Goal: Task Accomplishment & Management: Complete application form

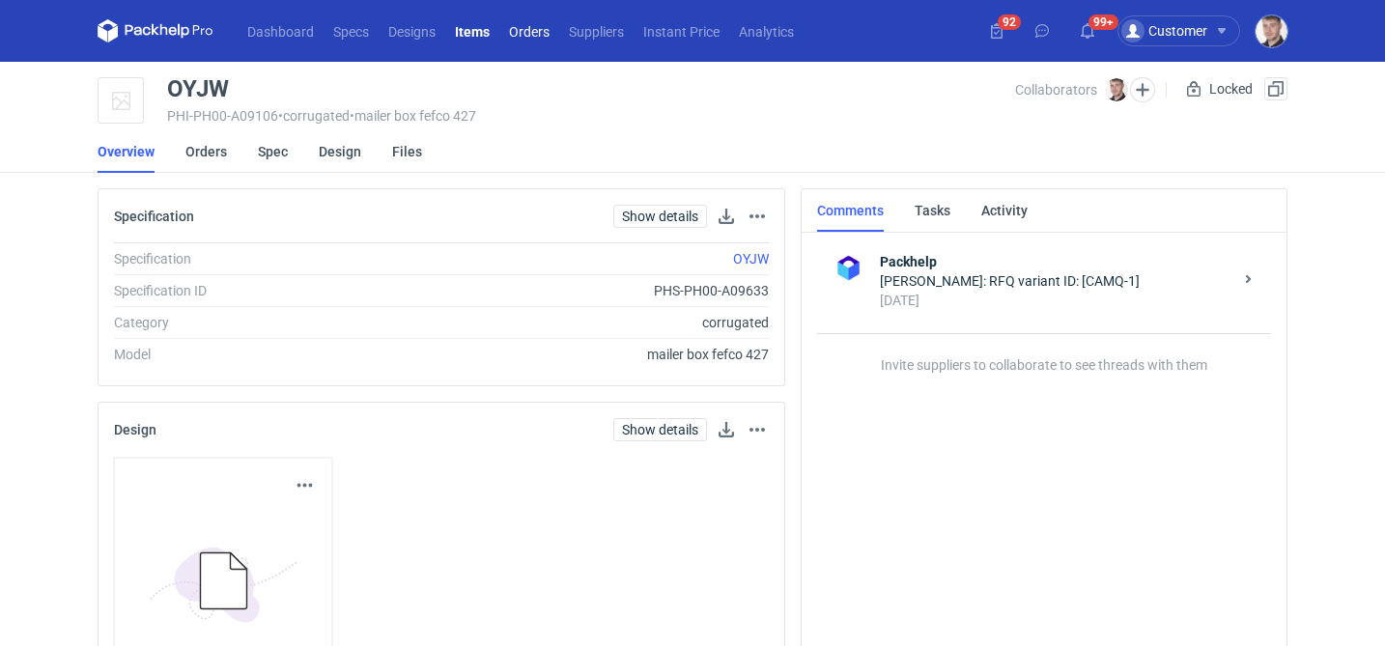
click at [524, 36] on link "Orders" at bounding box center [529, 30] width 60 height 23
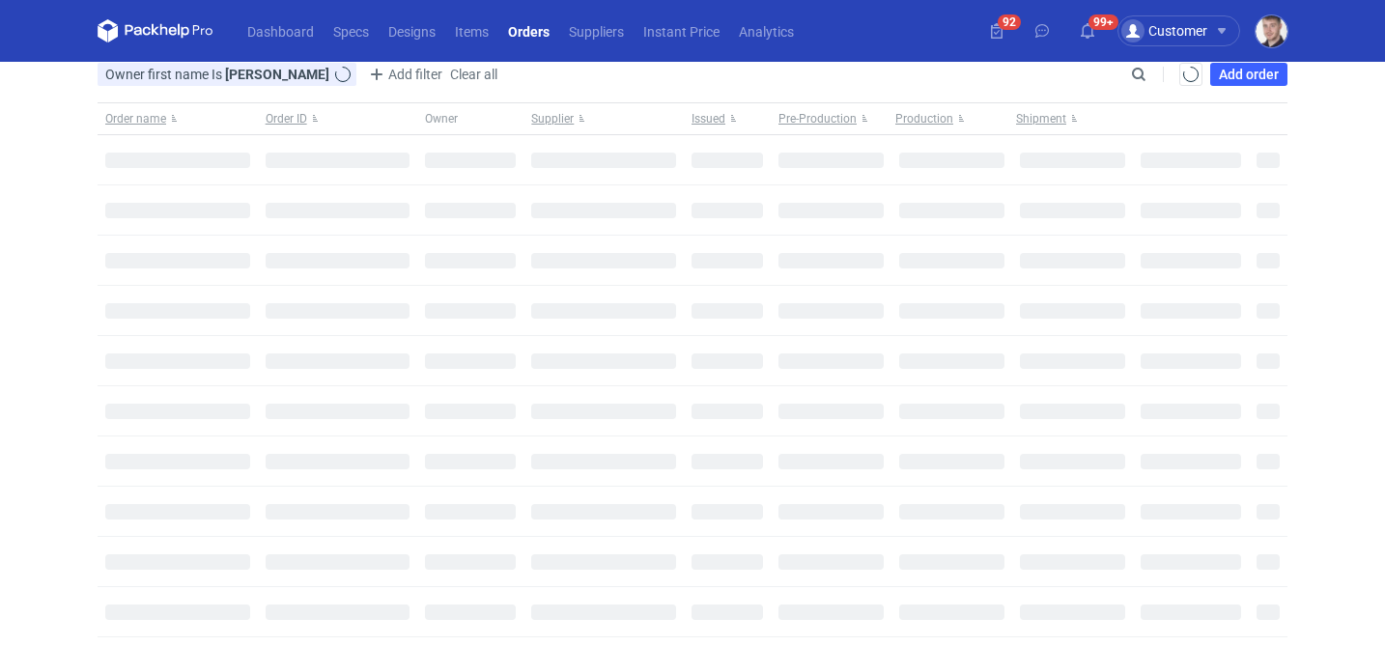
type input "[PERSON_NAME]"
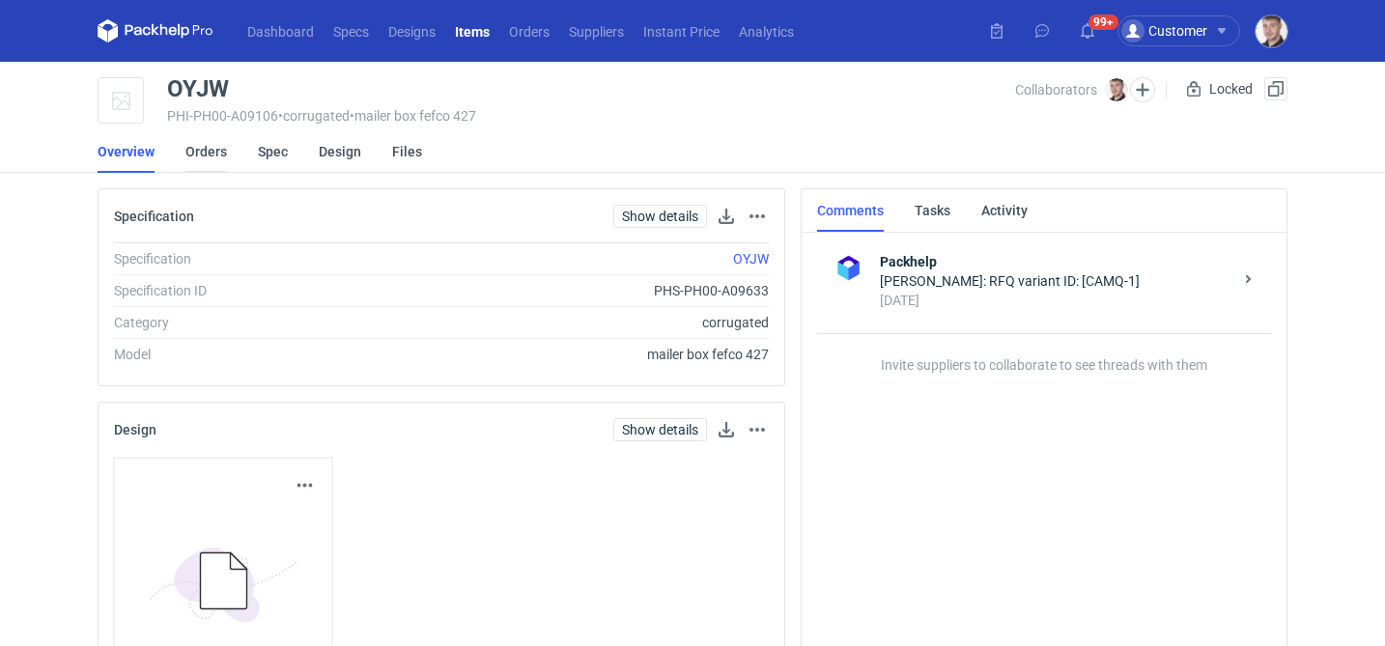
click at [218, 151] on link "Orders" at bounding box center [206, 151] width 42 height 43
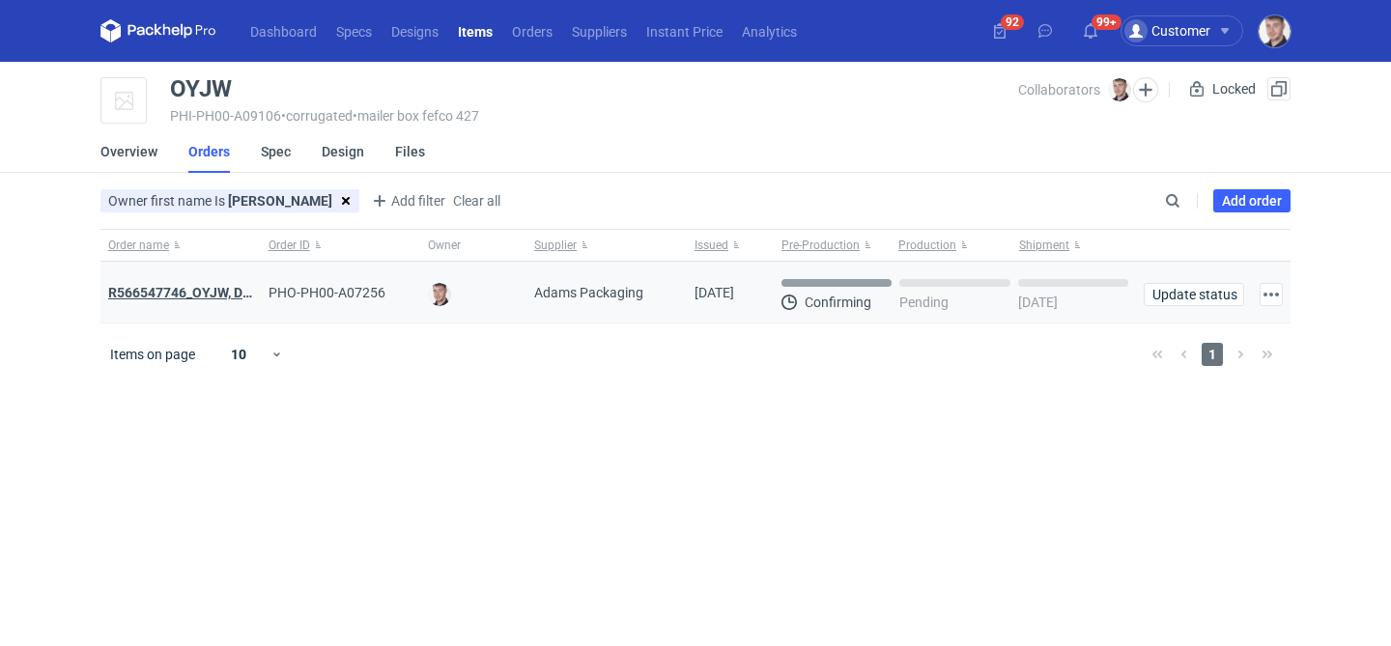
click at [195, 286] on strong "R566547746_OYJW, DJBN, GRPP, KNRI, OYBW, UUIL" at bounding box center [337, 292] width 459 height 15
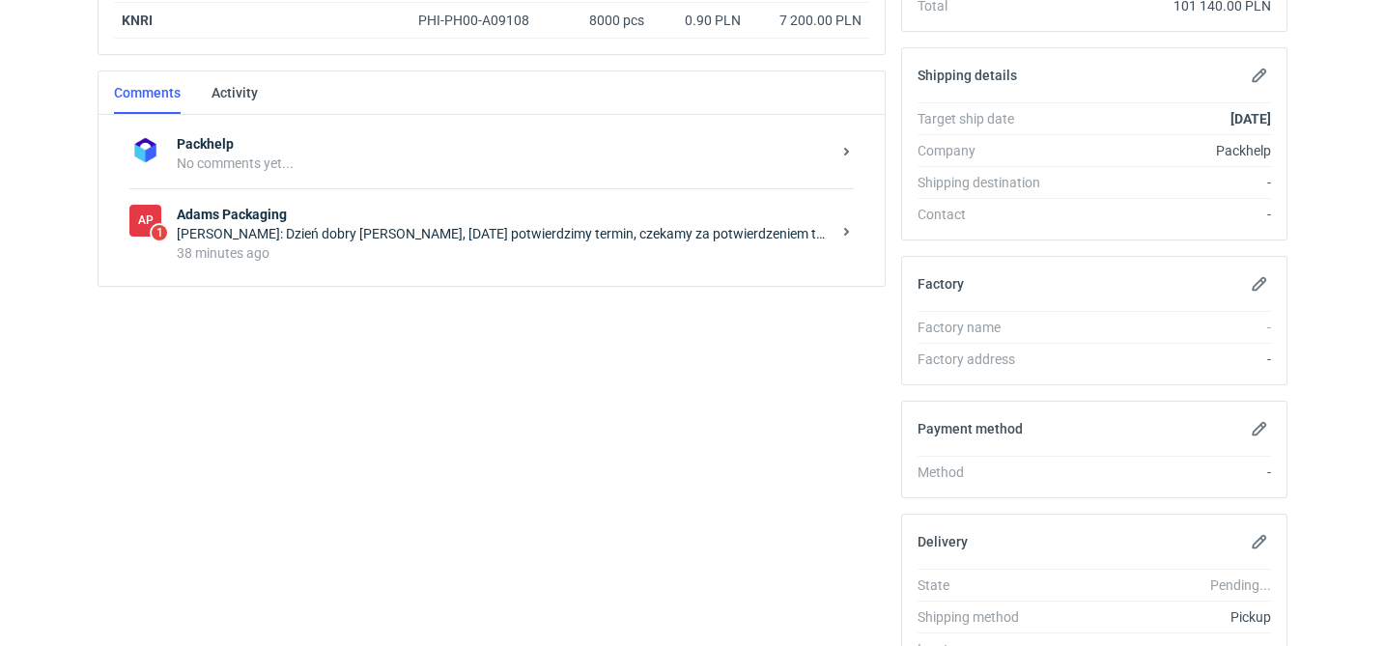
scroll to position [605, 0]
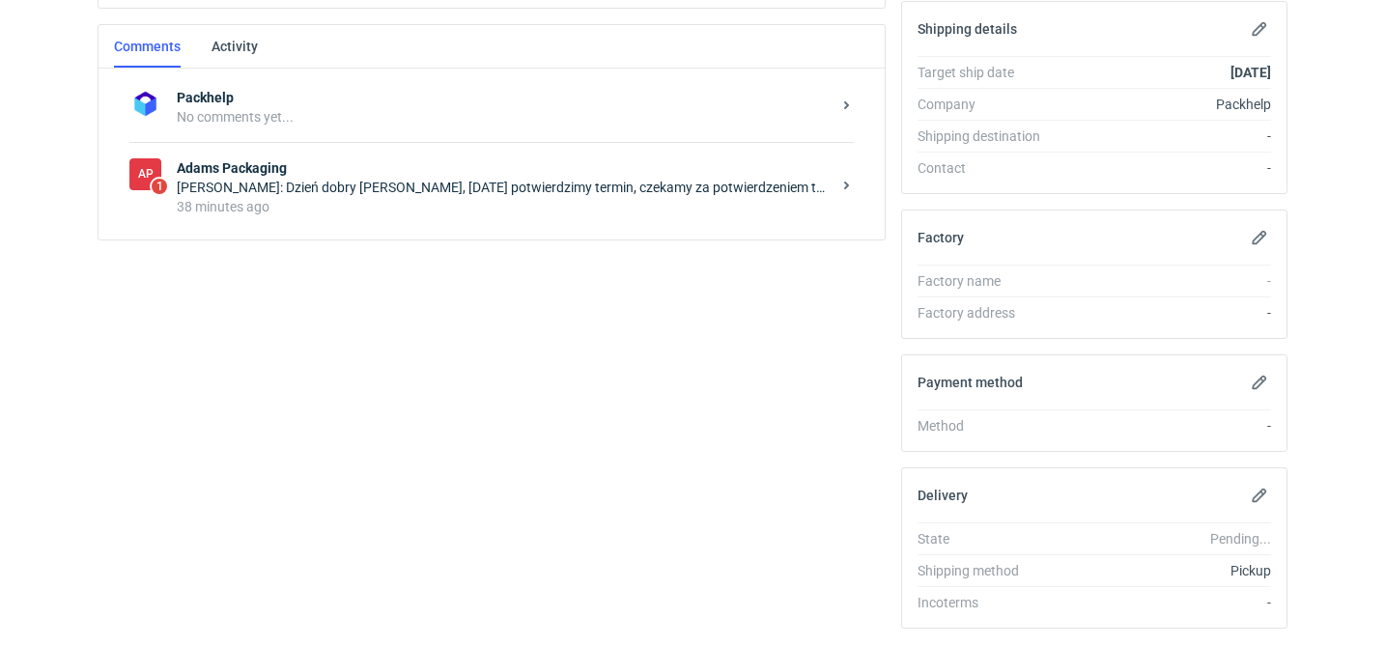
click at [377, 200] on div "38 minutes ago" at bounding box center [504, 206] width 654 height 19
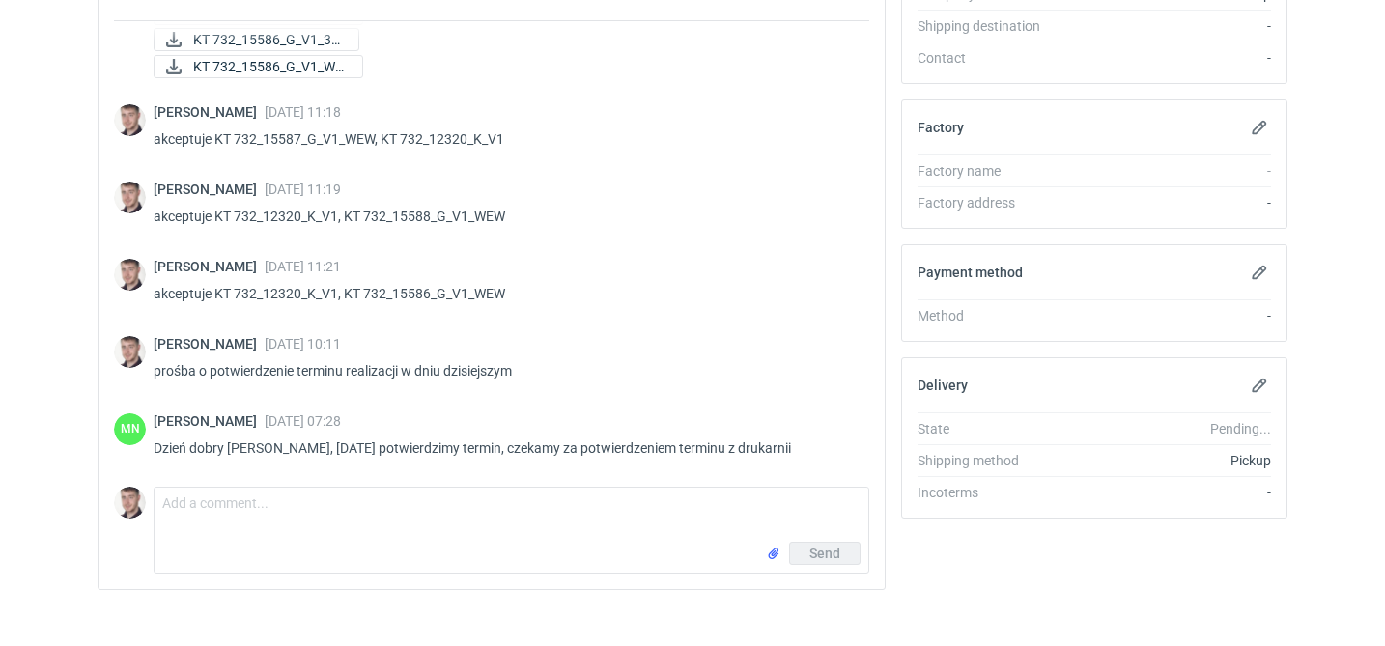
scroll to position [726, 0]
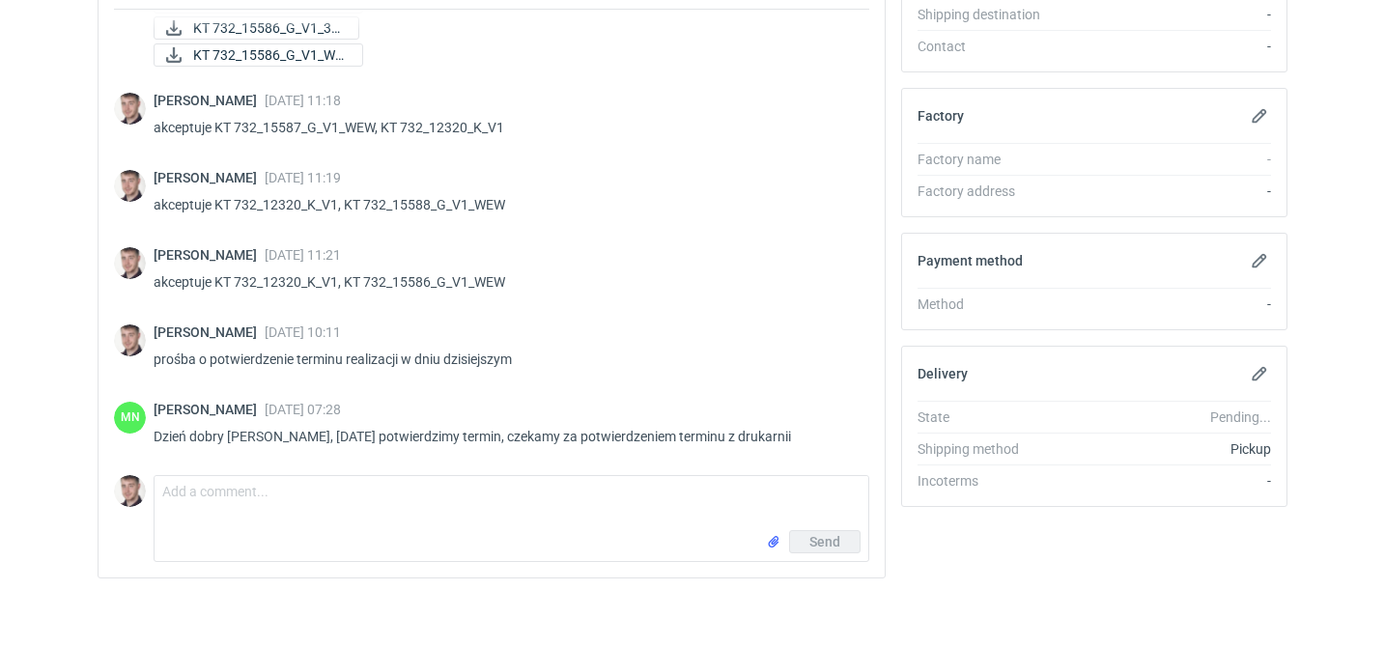
drag, startPoint x: 782, startPoint y: 434, endPoint x: 321, endPoint y: 441, distance: 460.9
click at [321, 441] on p "Dzień dobry Panie Macieju, dzisiaj potwierdzimy termin, czekamy za potwierdzeni…" at bounding box center [504, 436] width 700 height 23
copy p "dzisiaj potwierdzimy termin, czekamy za potwierdzeniem terminu z drukarnii"
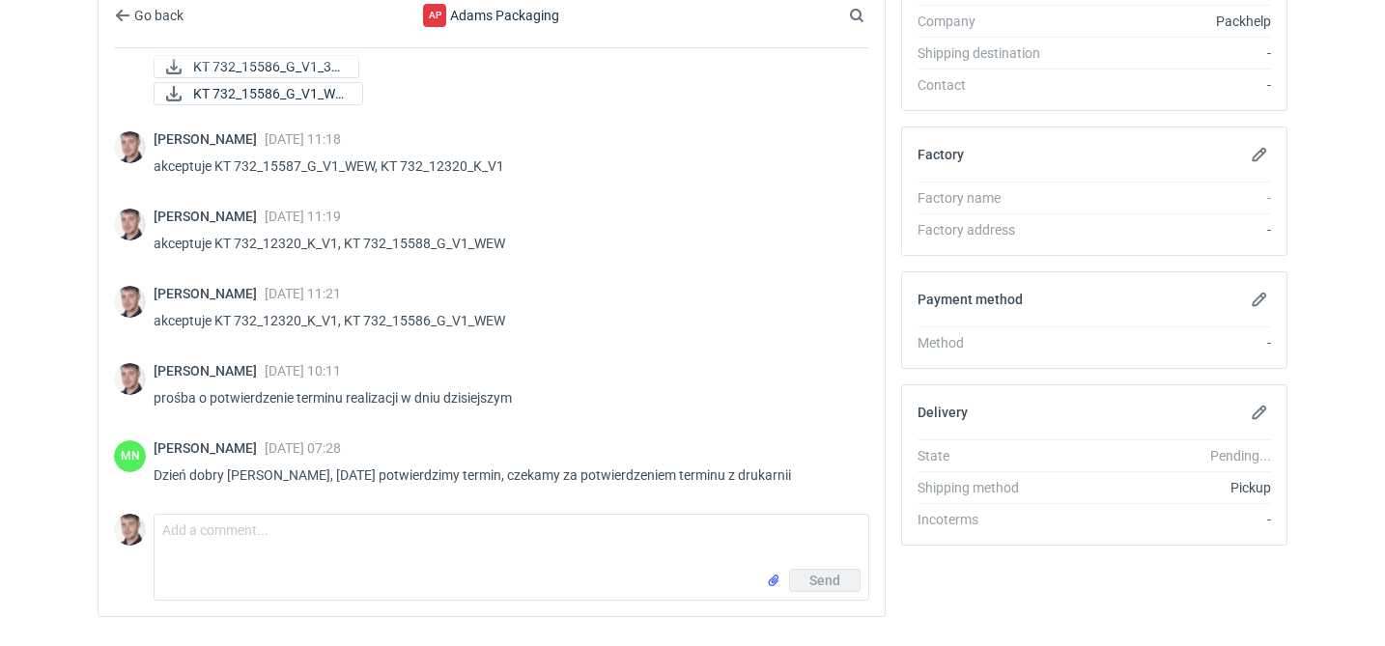
scroll to position [690, 0]
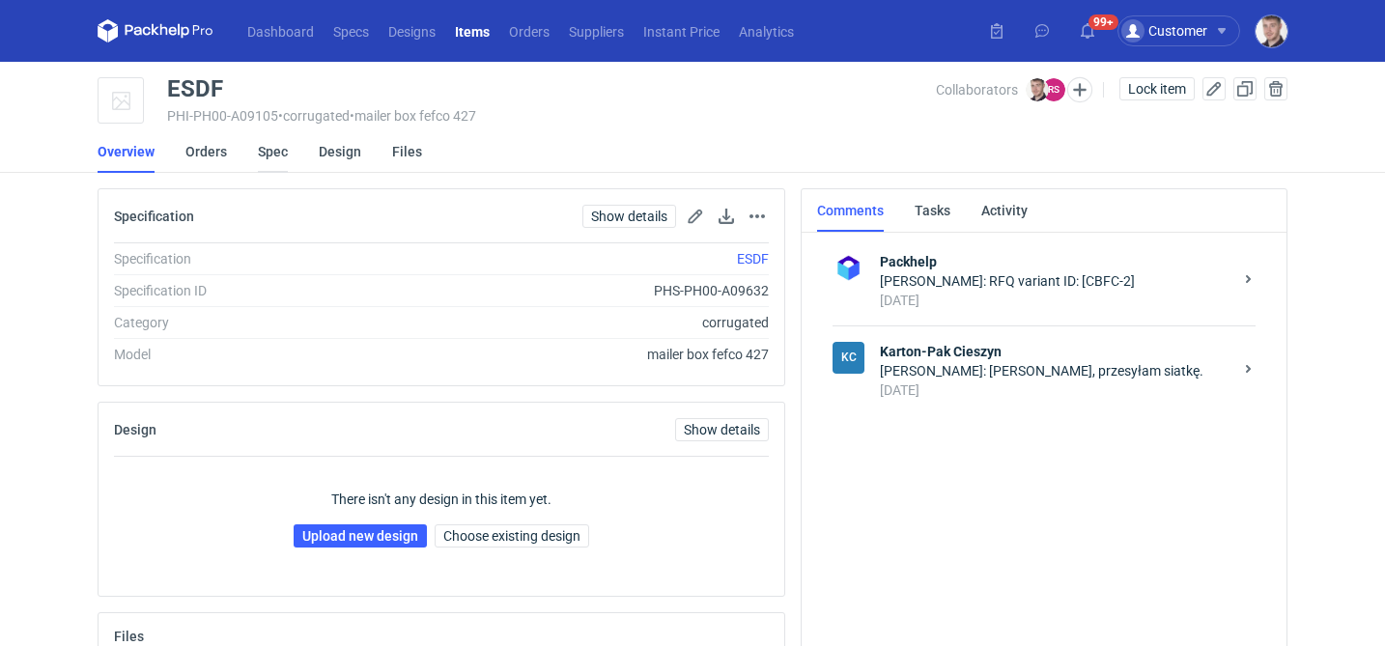
click at [280, 158] on link "Spec" at bounding box center [273, 151] width 30 height 43
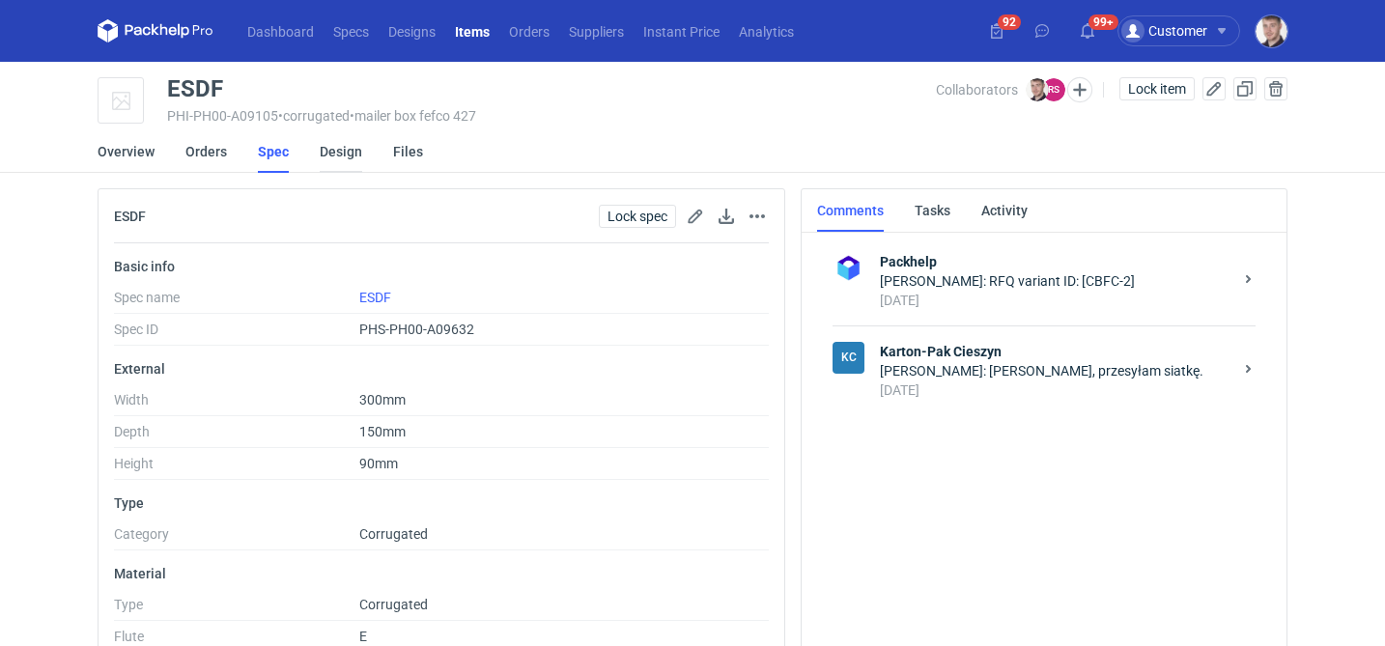
click at [321, 150] on link "Design" at bounding box center [341, 151] width 43 height 43
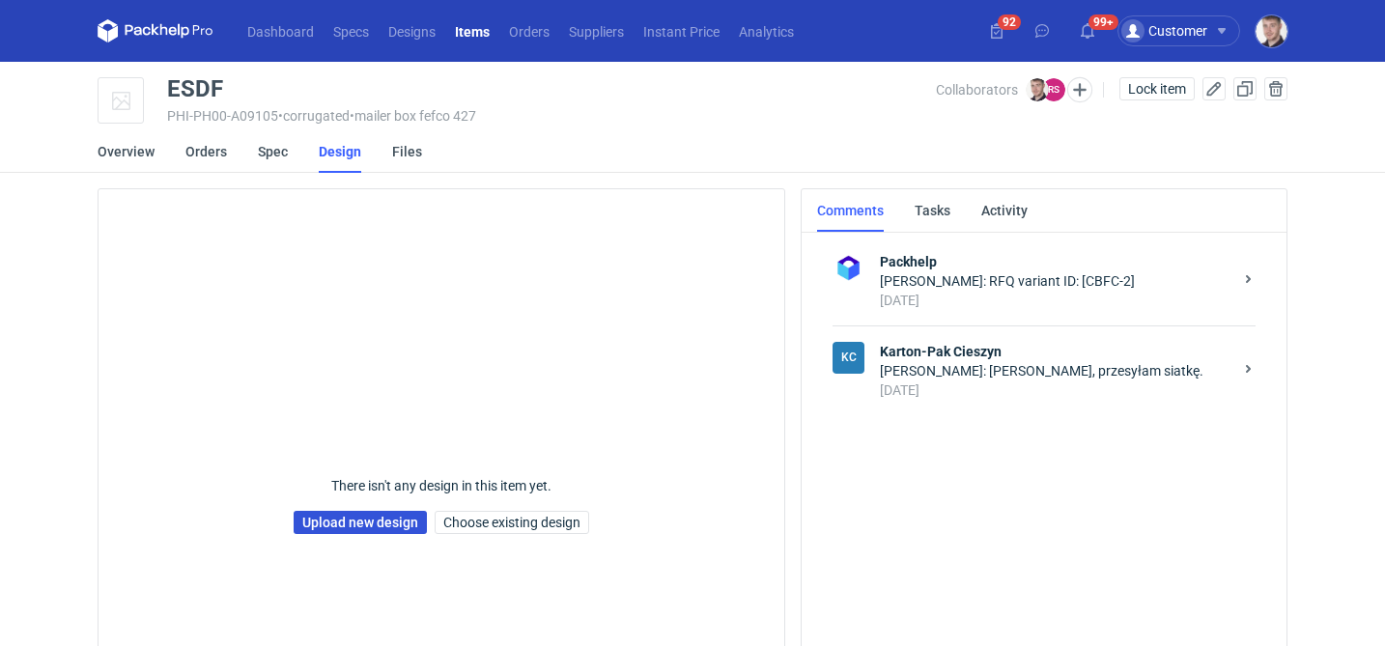
click at [360, 524] on link "Upload new design" at bounding box center [360, 522] width 133 height 23
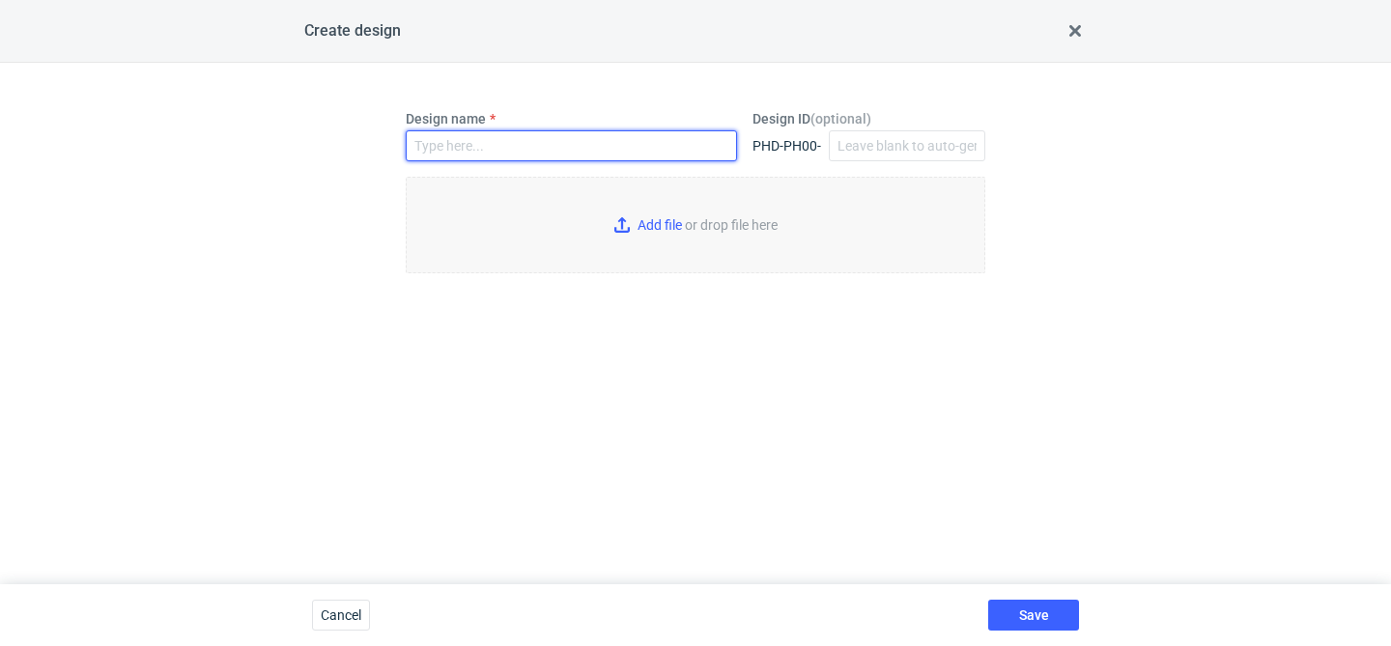
click at [509, 152] on input "Design name" at bounding box center [571, 145] width 331 height 31
type input "ESDF"
click at [687, 232] on input "Add file or drop file here" at bounding box center [696, 225] width 580 height 97
type input "C:\fakepath\custom__custom____ESDF__d00__oR464522314.pdf"
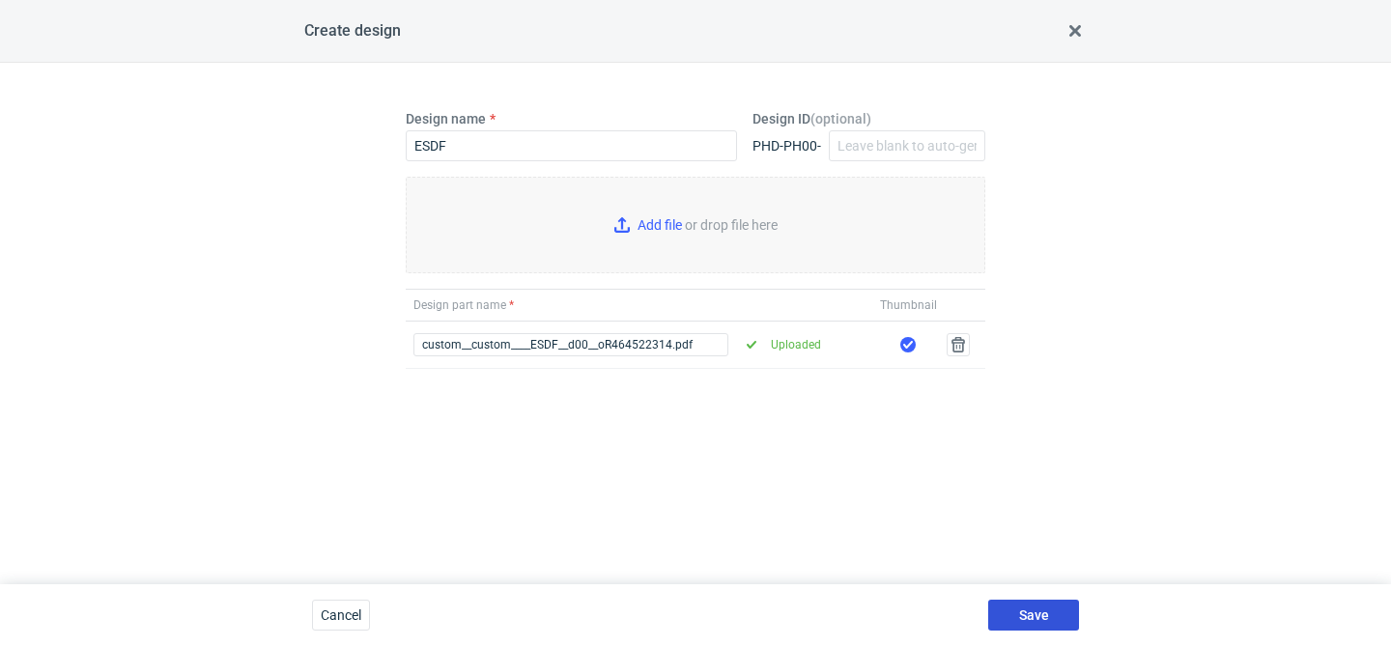
click at [1031, 611] on span "Save" at bounding box center [1034, 616] width 30 height 14
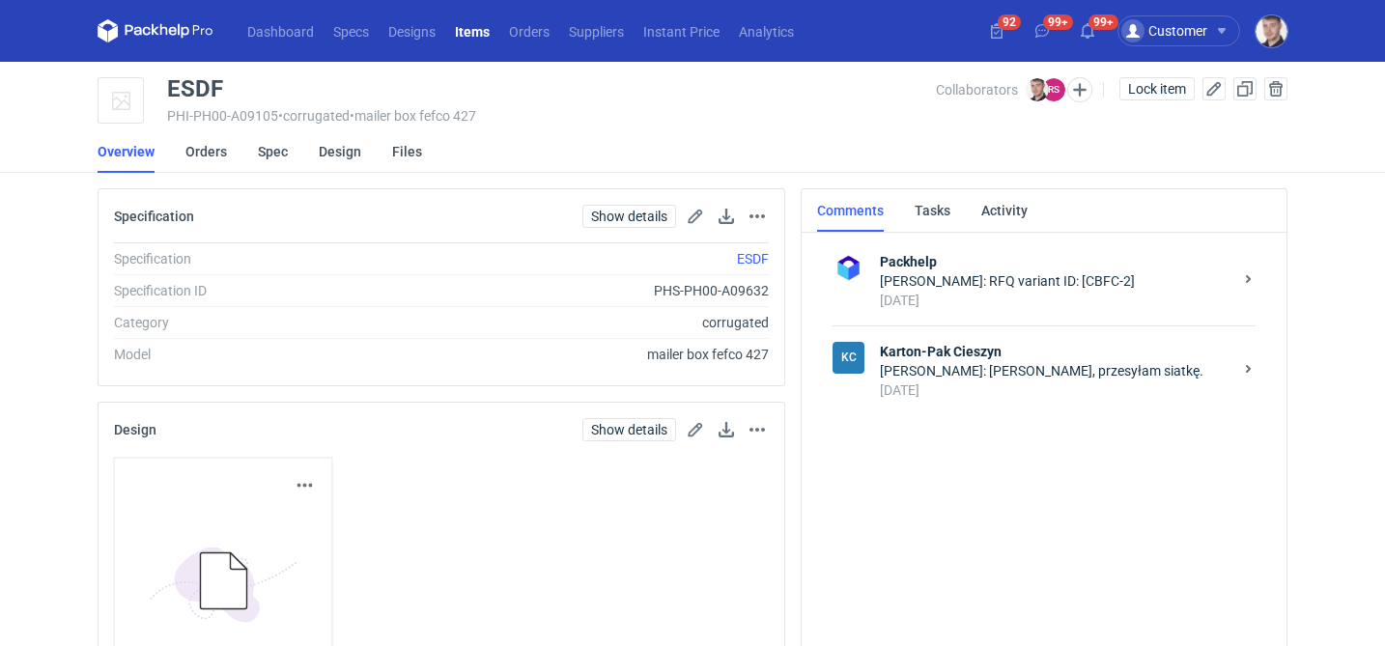
click at [932, 368] on div "Rafał Stani: Panie Macieju, przesyłam siatkę." at bounding box center [1056, 370] width 353 height 19
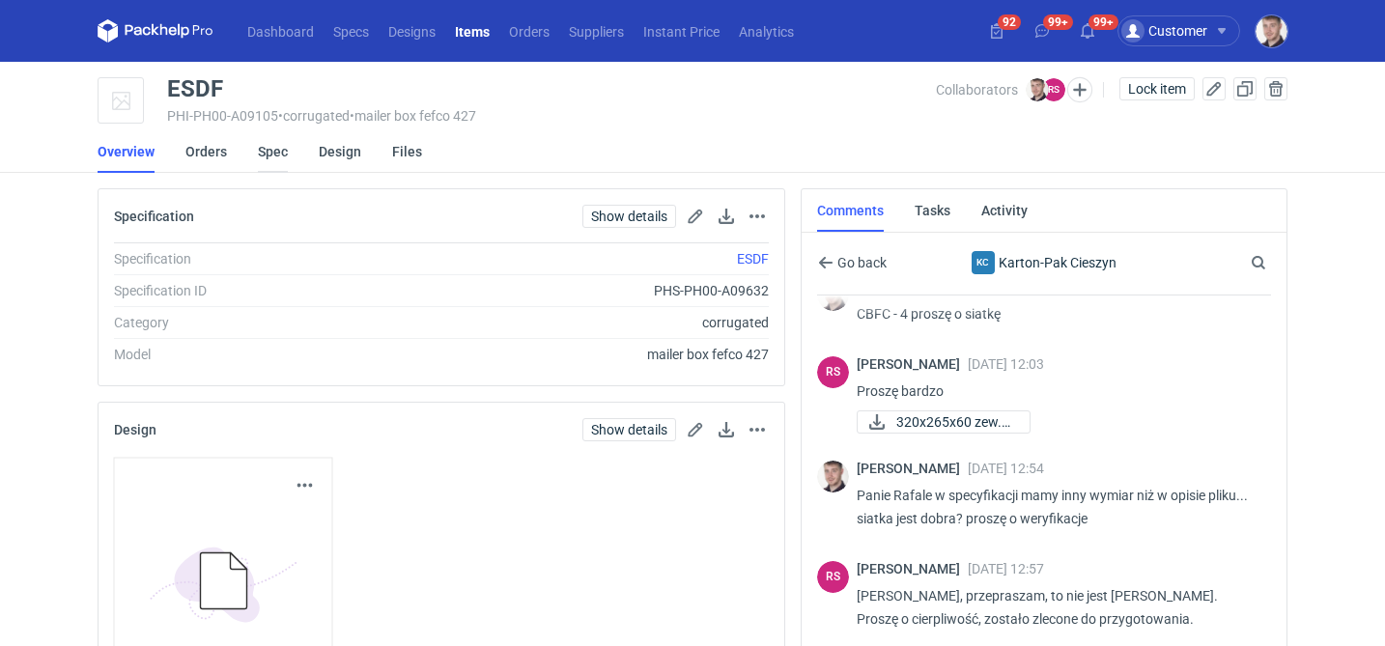
click at [279, 159] on link "Spec" at bounding box center [273, 151] width 30 height 43
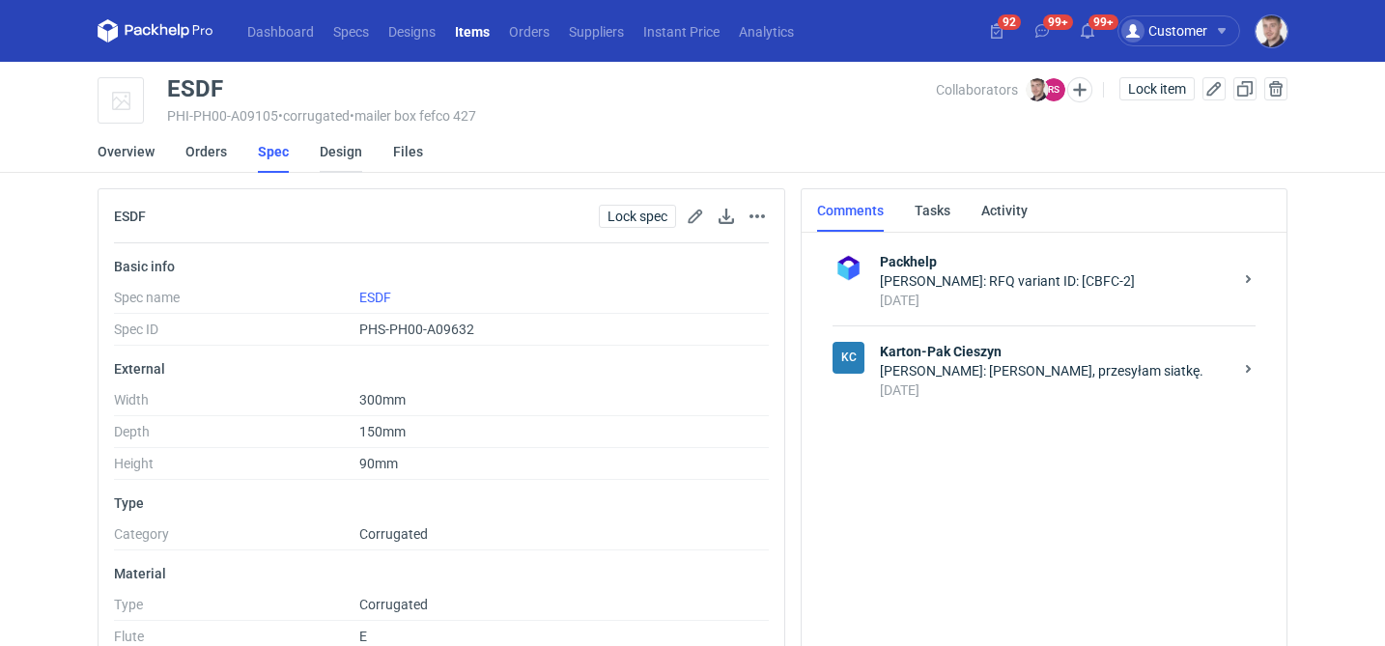
click at [346, 156] on link "Design" at bounding box center [341, 151] width 43 height 43
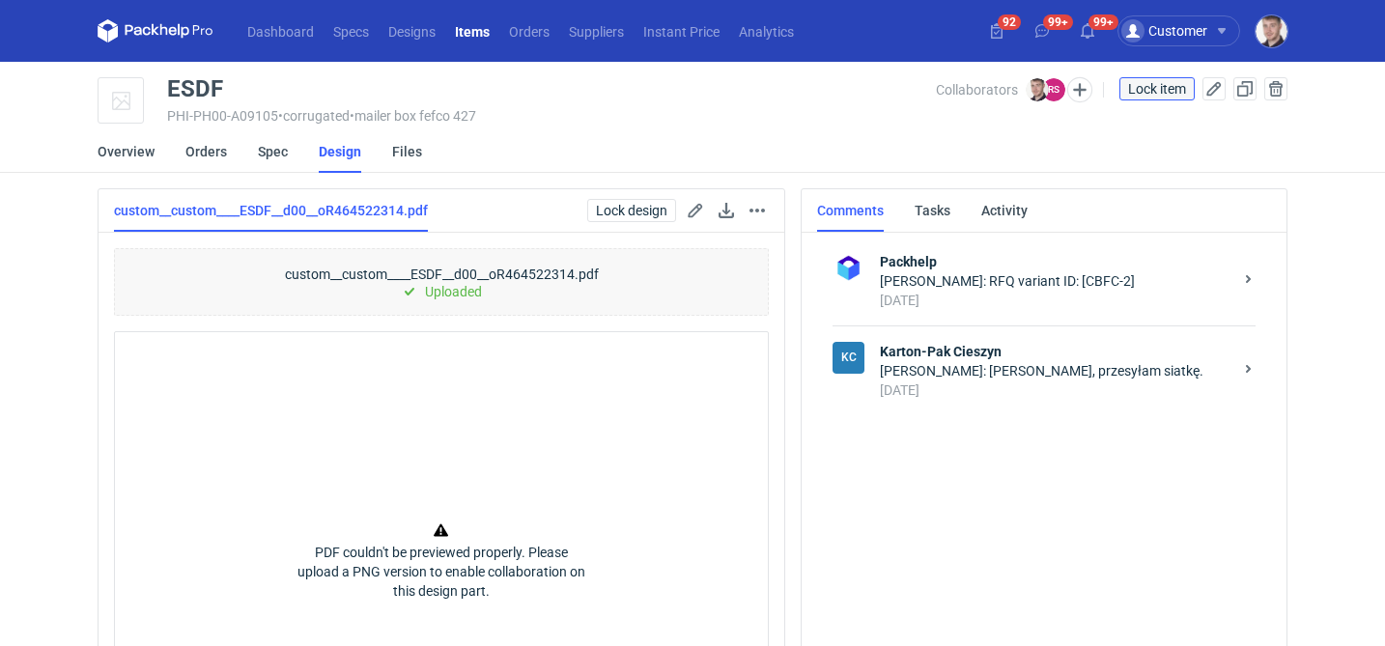
click at [1180, 89] on span "Lock item" at bounding box center [1157, 89] width 58 height 14
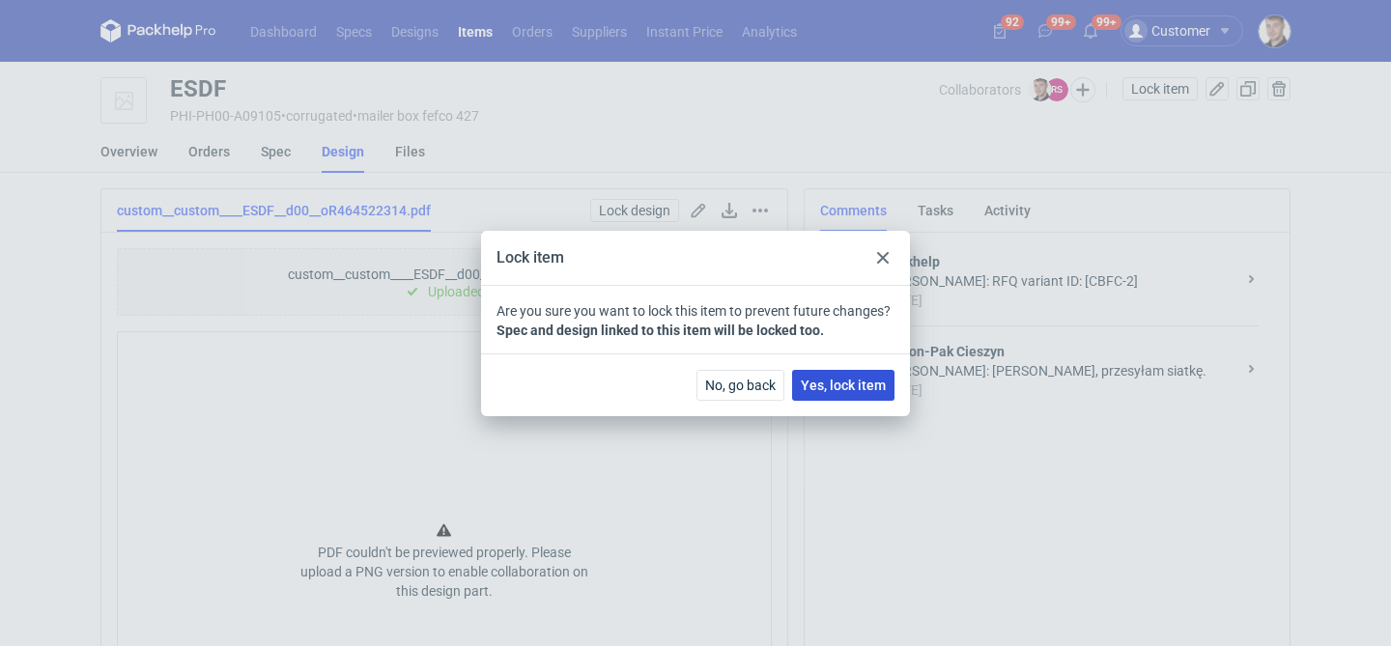
click at [858, 389] on span "Yes, lock item" at bounding box center [843, 386] width 85 height 14
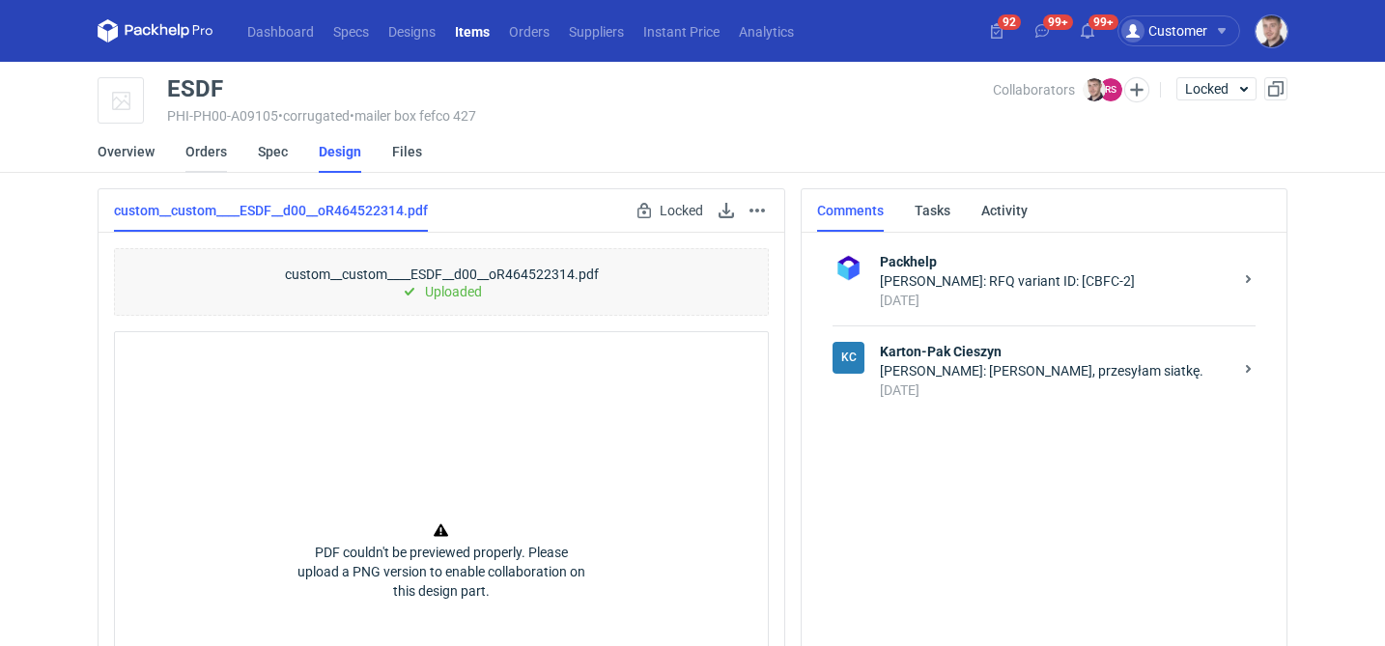
click at [213, 156] on link "Orders" at bounding box center [206, 151] width 42 height 43
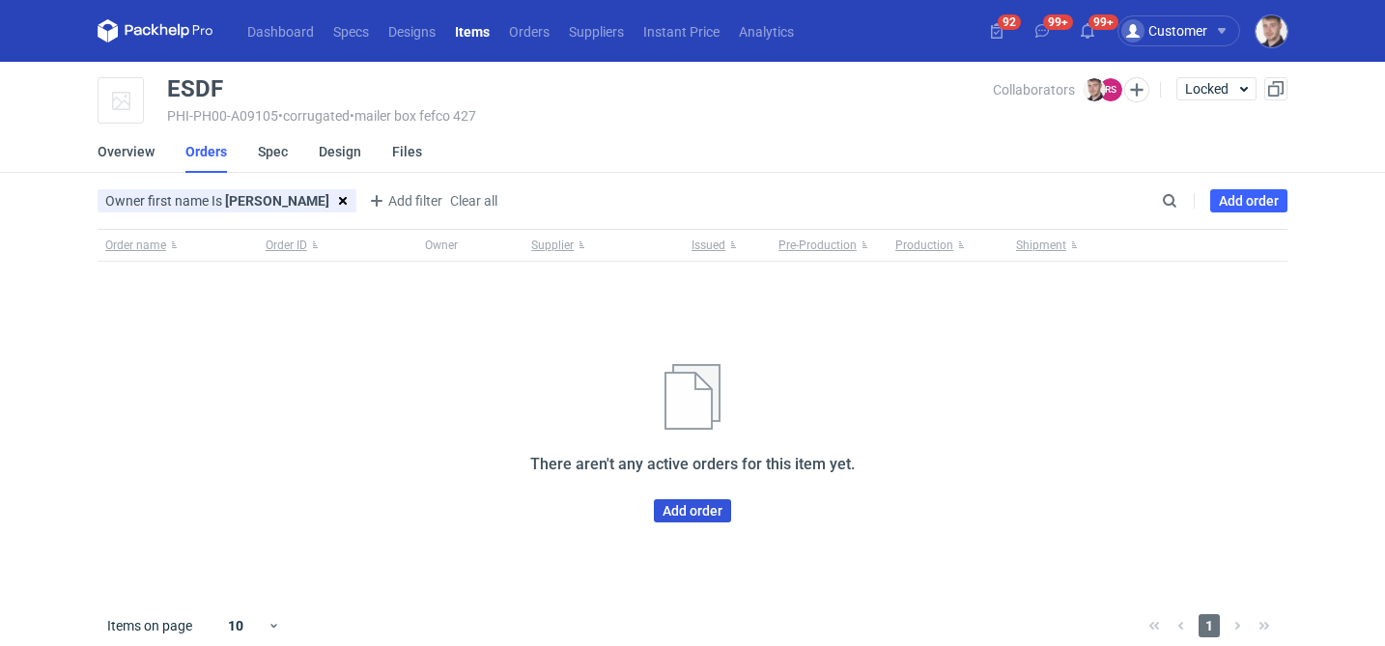
click at [711, 517] on link "Add order" at bounding box center [692, 510] width 77 height 23
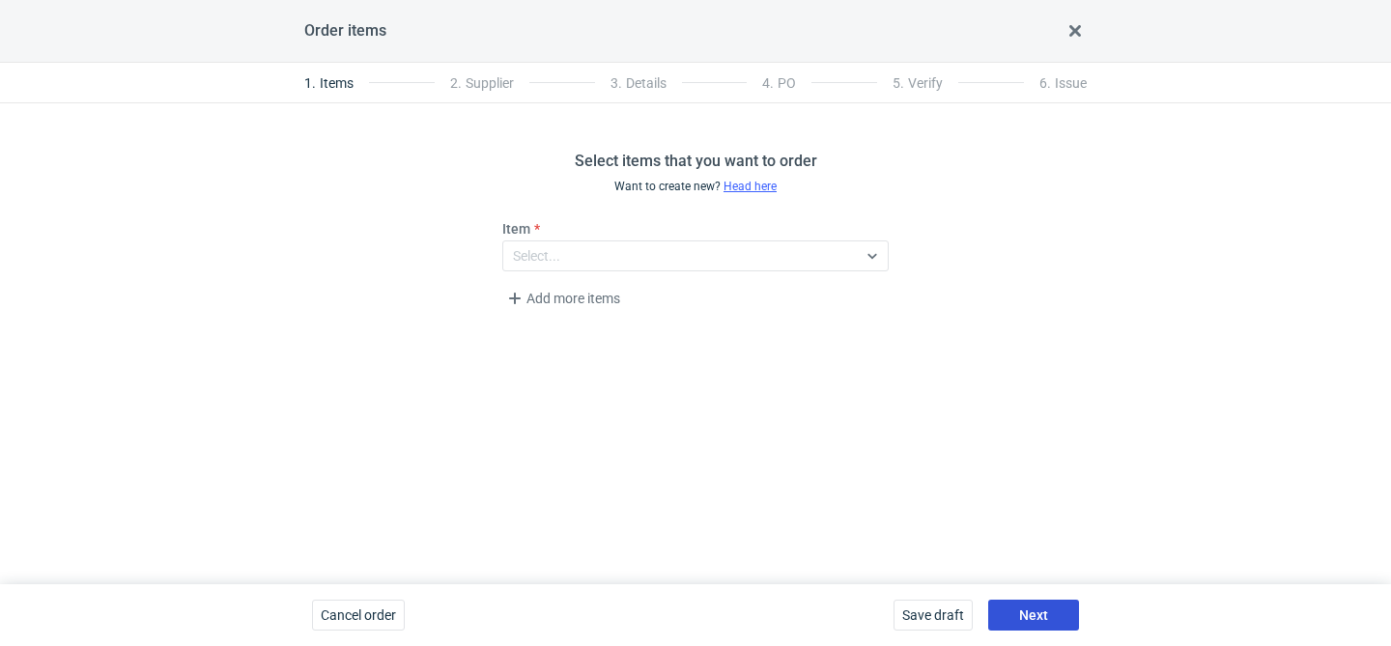
click at [1060, 616] on button "Next" at bounding box center [1033, 615] width 91 height 31
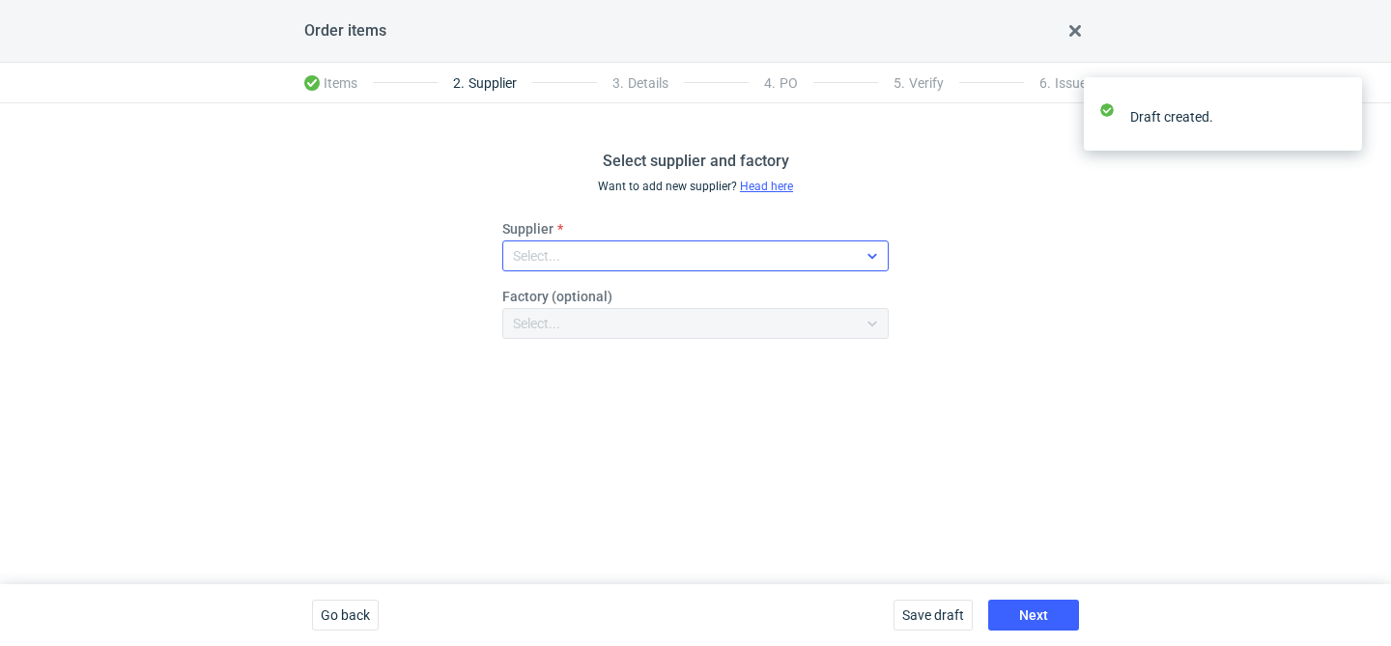
click at [606, 259] on div "Select..." at bounding box center [680, 255] width 354 height 27
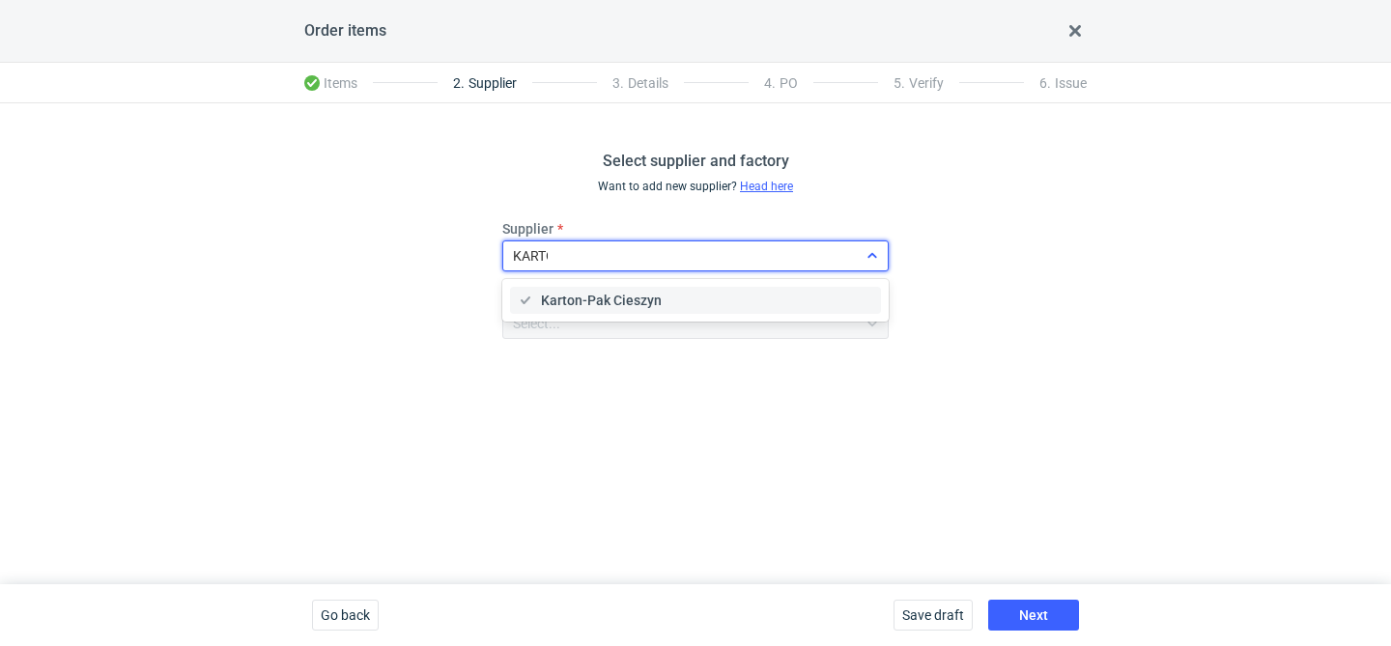
type input "KARTON"
click at [582, 301] on span "Karton-Pak Cieszyn" at bounding box center [601, 300] width 121 height 19
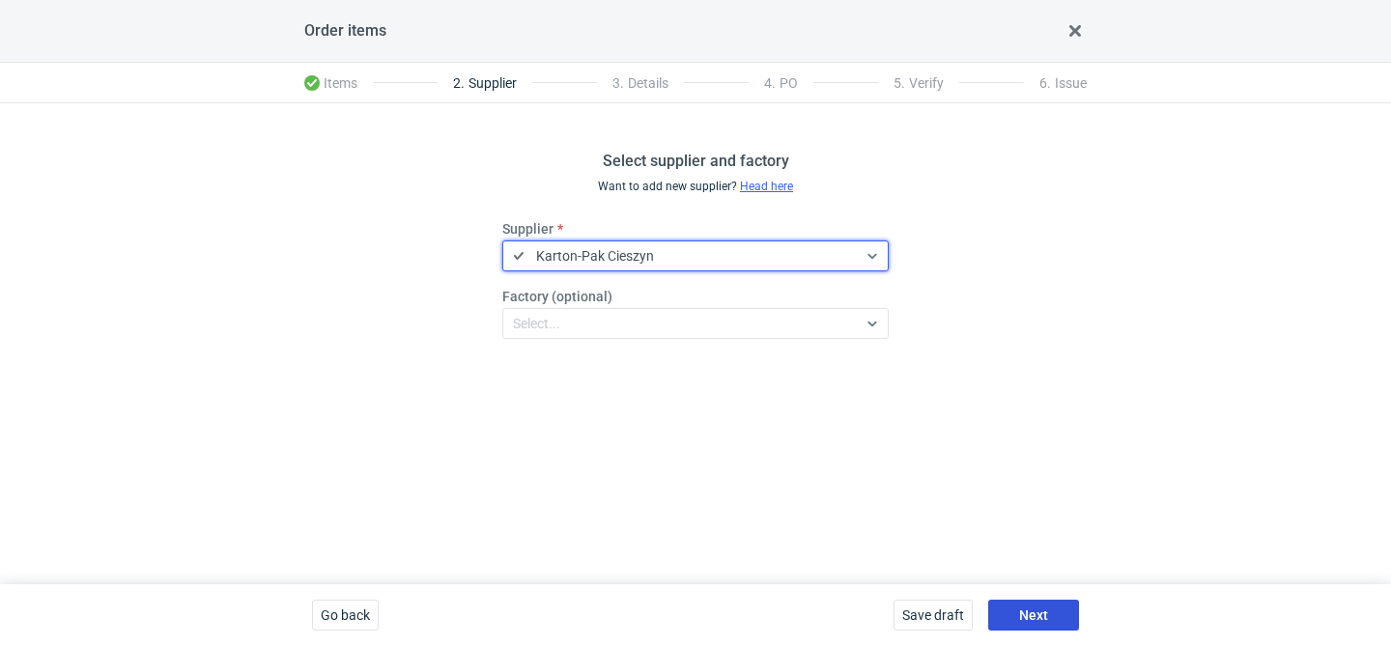
click at [1053, 609] on button "Next" at bounding box center [1033, 615] width 91 height 31
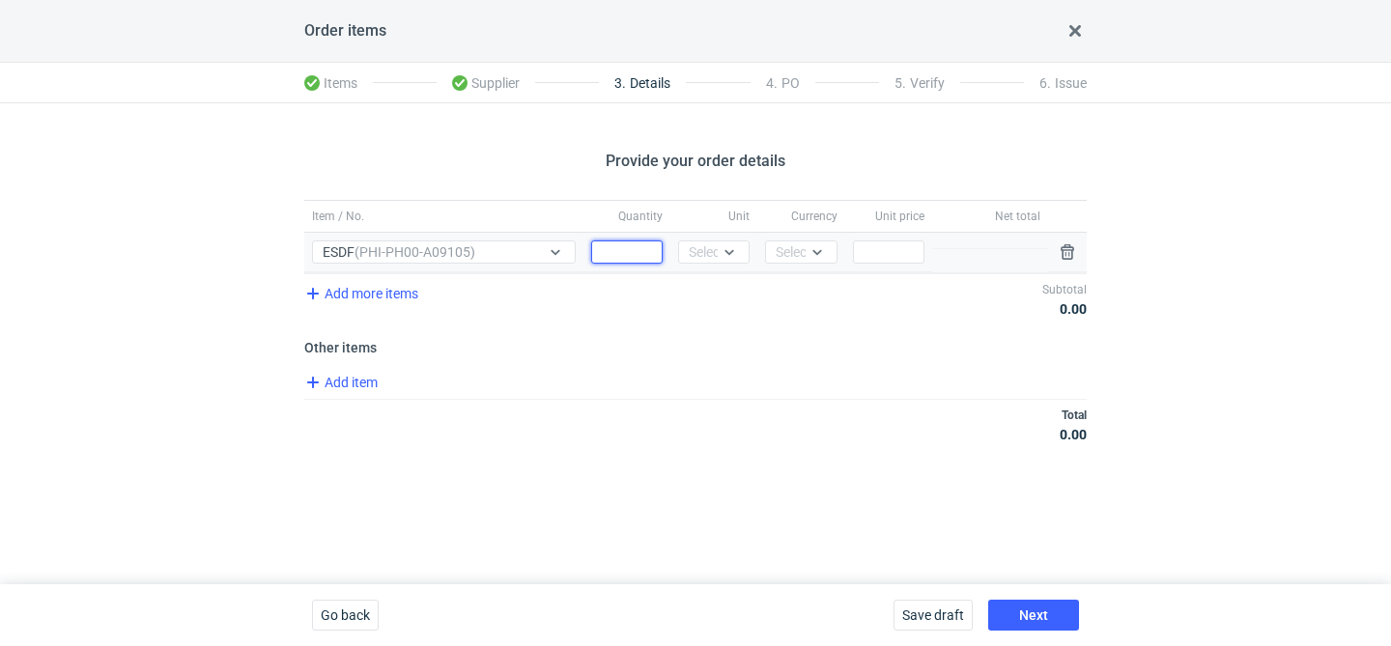
click at [639, 261] on input "Quantity" at bounding box center [626, 252] width 71 height 23
type input "0"
type input "2000"
click at [710, 258] on div "Select..." at bounding box center [712, 251] width 47 height 19
click at [698, 290] on span "pcs" at bounding box center [704, 292] width 21 height 19
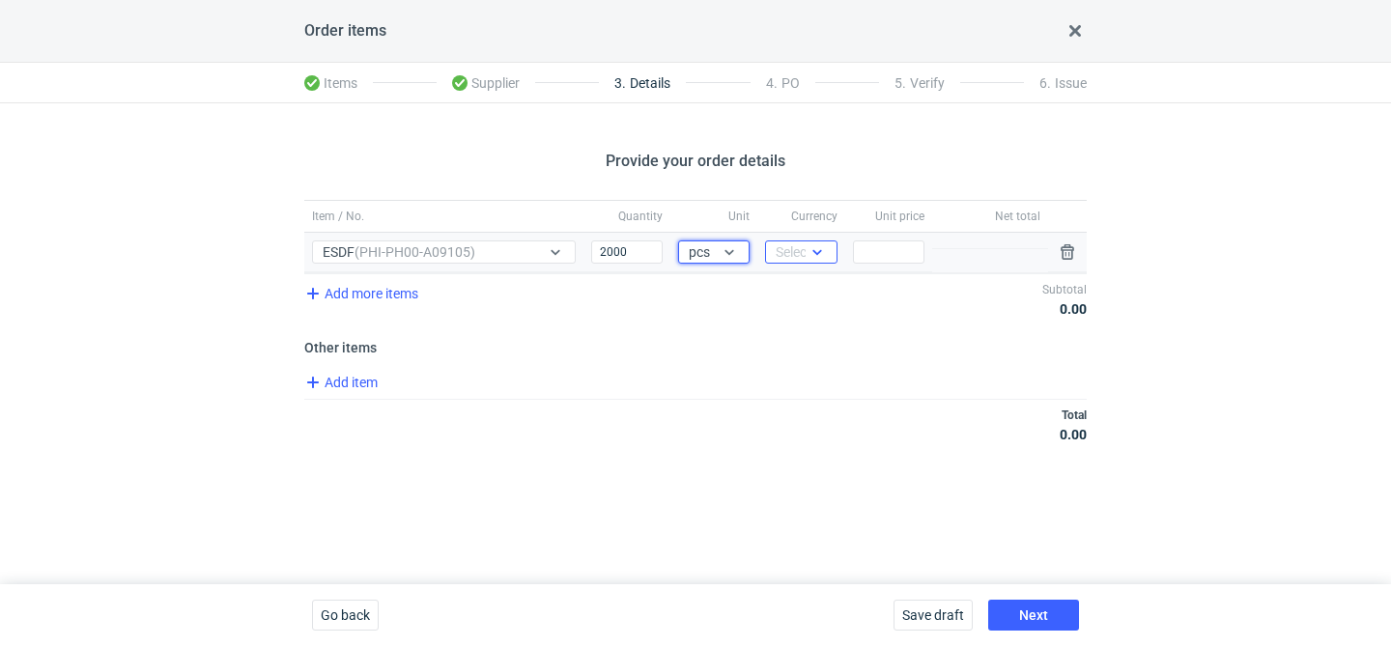
click at [801, 245] on div "Select..." at bounding box center [799, 251] width 47 height 19
click at [786, 285] on span "PLN" at bounding box center [794, 292] width 26 height 19
click at [900, 245] on input "Price" at bounding box center [888, 252] width 71 height 23
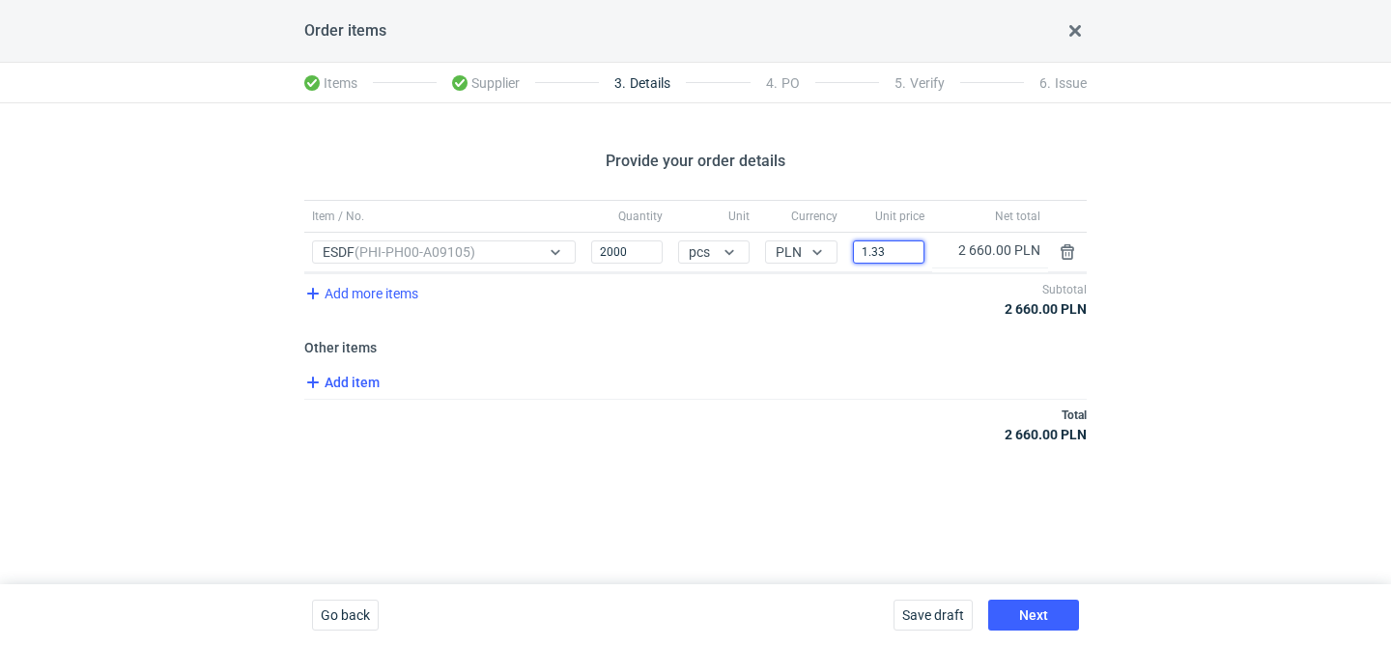
type input "1.33"
click at [361, 372] on span "Add item" at bounding box center [340, 382] width 78 height 23
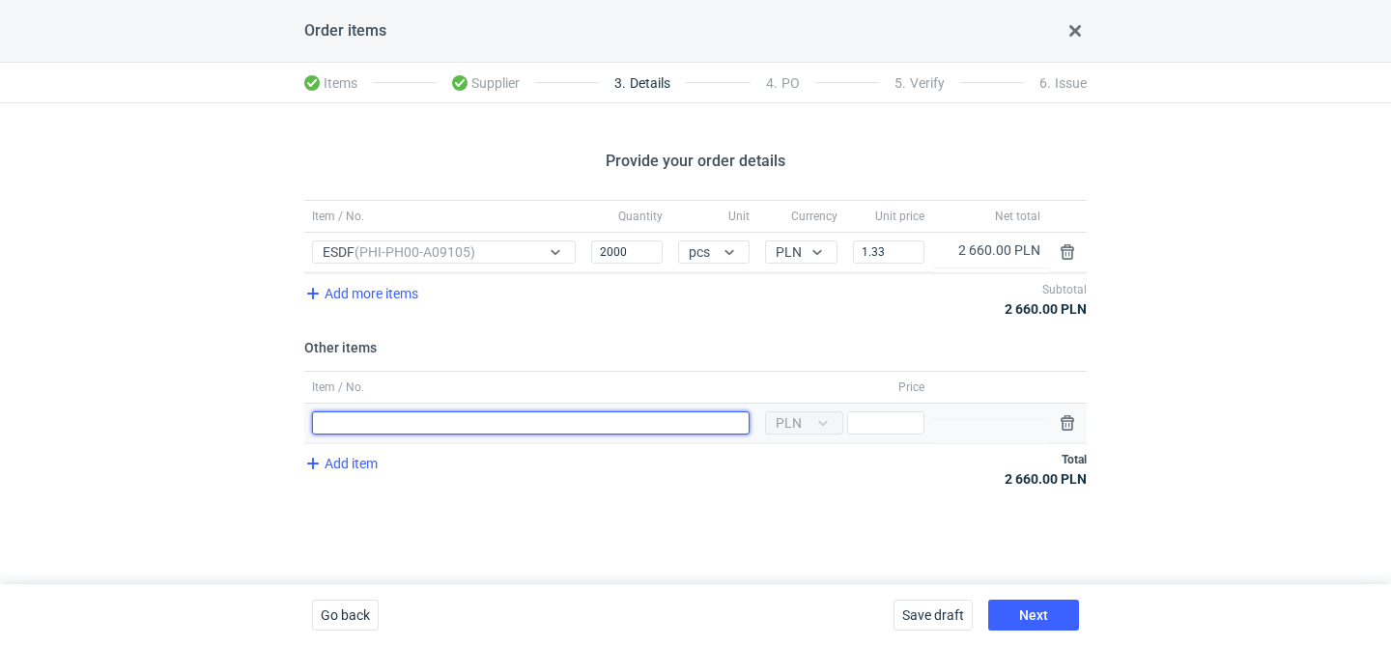
click at [384, 413] on input "Item / No." at bounding box center [531, 423] width 438 height 23
type input "narzędzia"
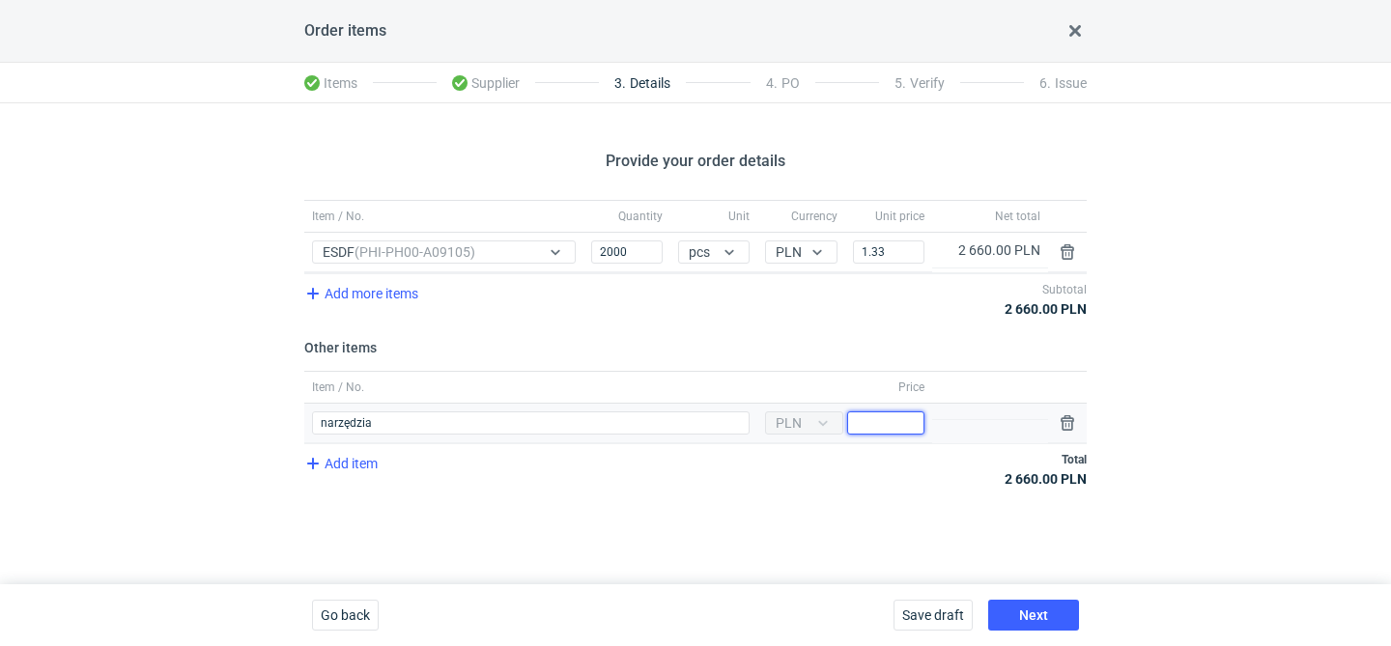
click at [857, 412] on input "Price" at bounding box center [885, 423] width 77 height 23
type input "1200"
click at [1043, 609] on span "Next" at bounding box center [1033, 616] width 29 height 14
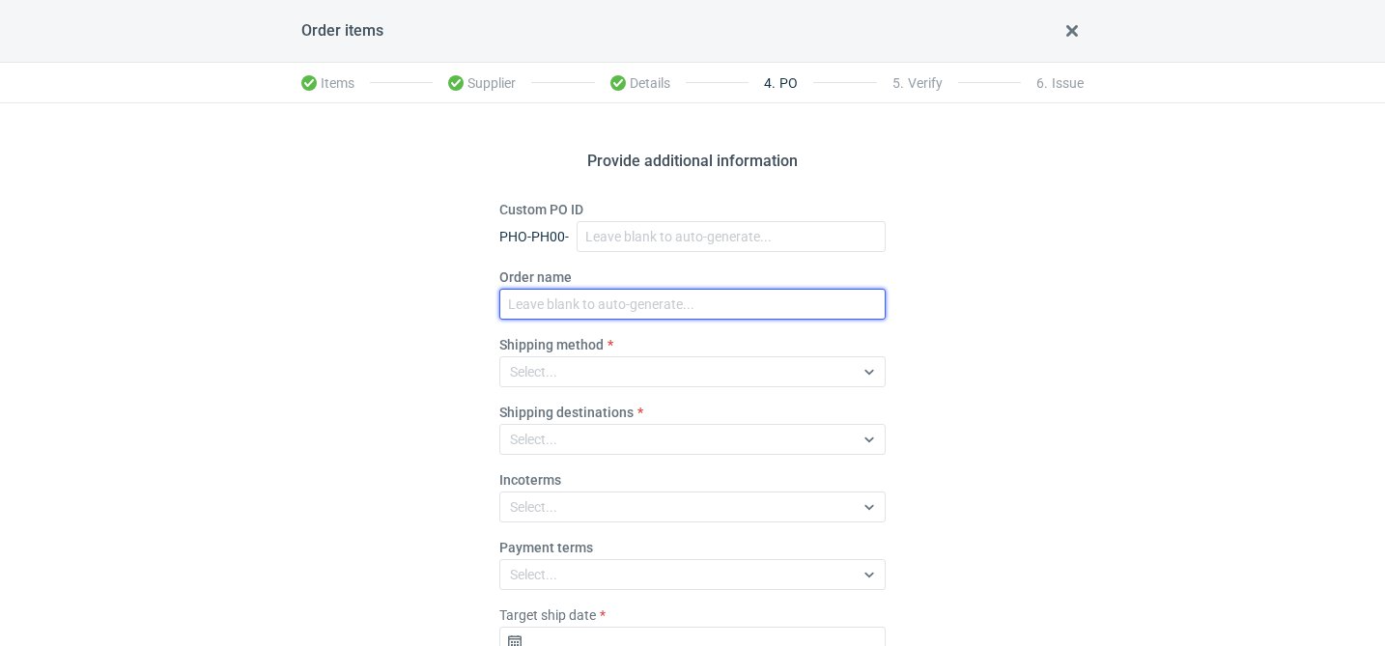
click at [580, 303] on input "Order name" at bounding box center [692, 304] width 386 height 31
paste input "R464522314"
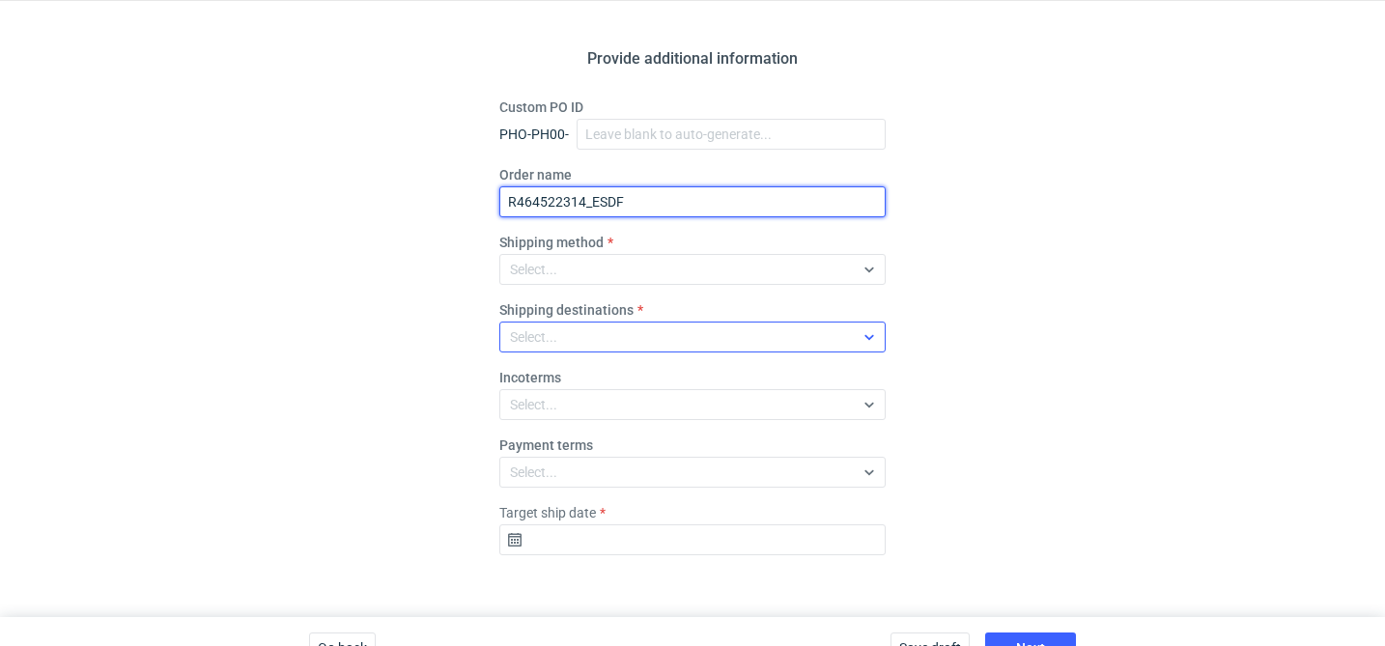
scroll to position [135, 0]
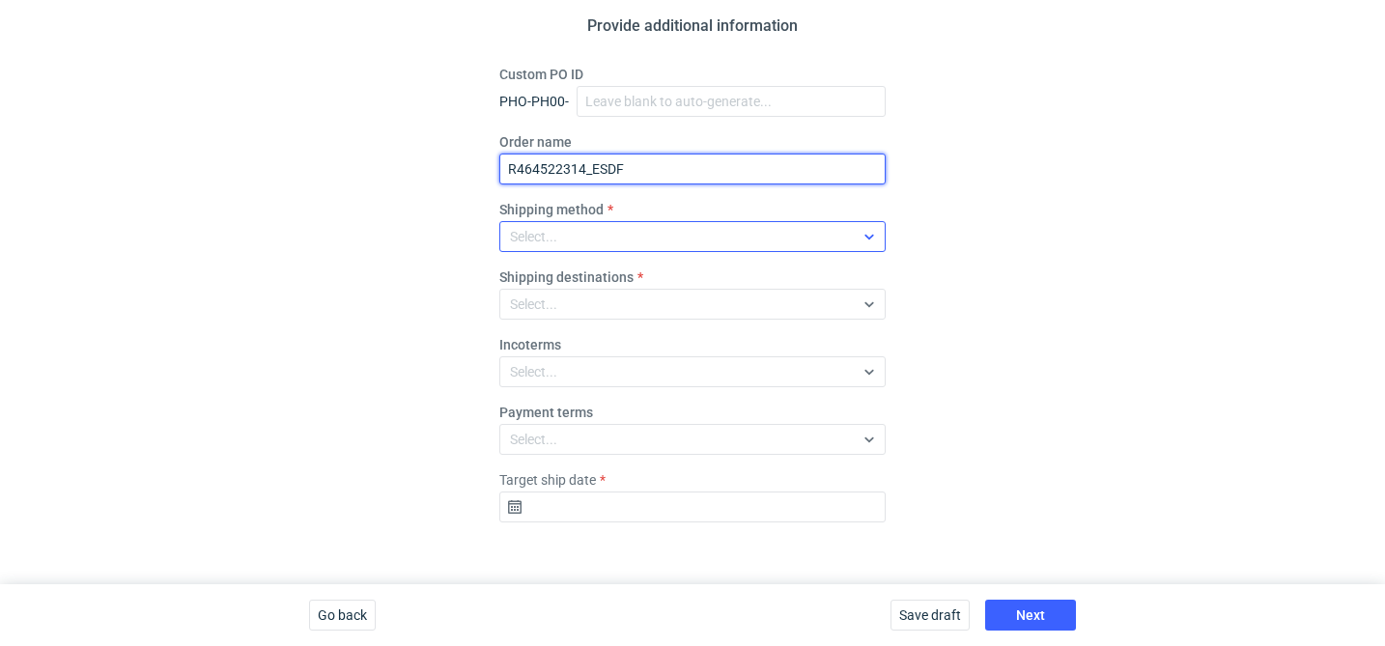
type input "R464522314_ESDF"
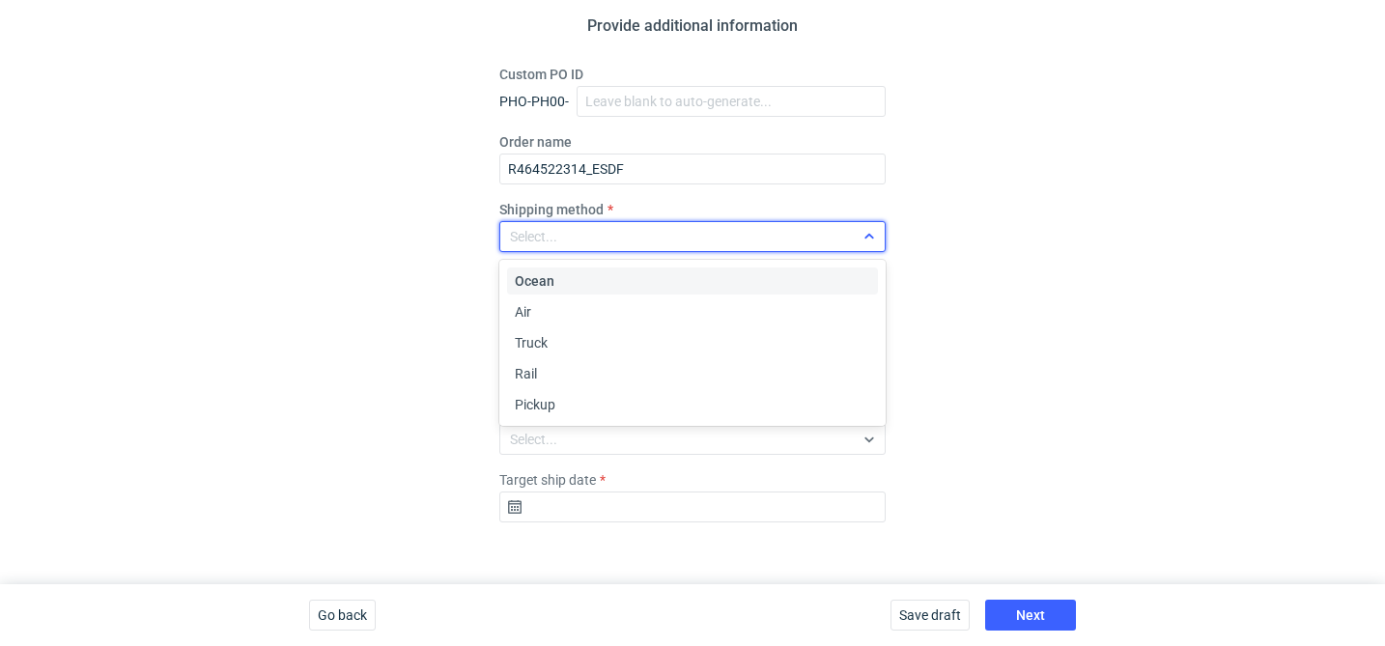
click at [583, 228] on div "Select..." at bounding box center [677, 236] width 354 height 27
click at [538, 413] on span "Pickup" at bounding box center [535, 404] width 41 height 19
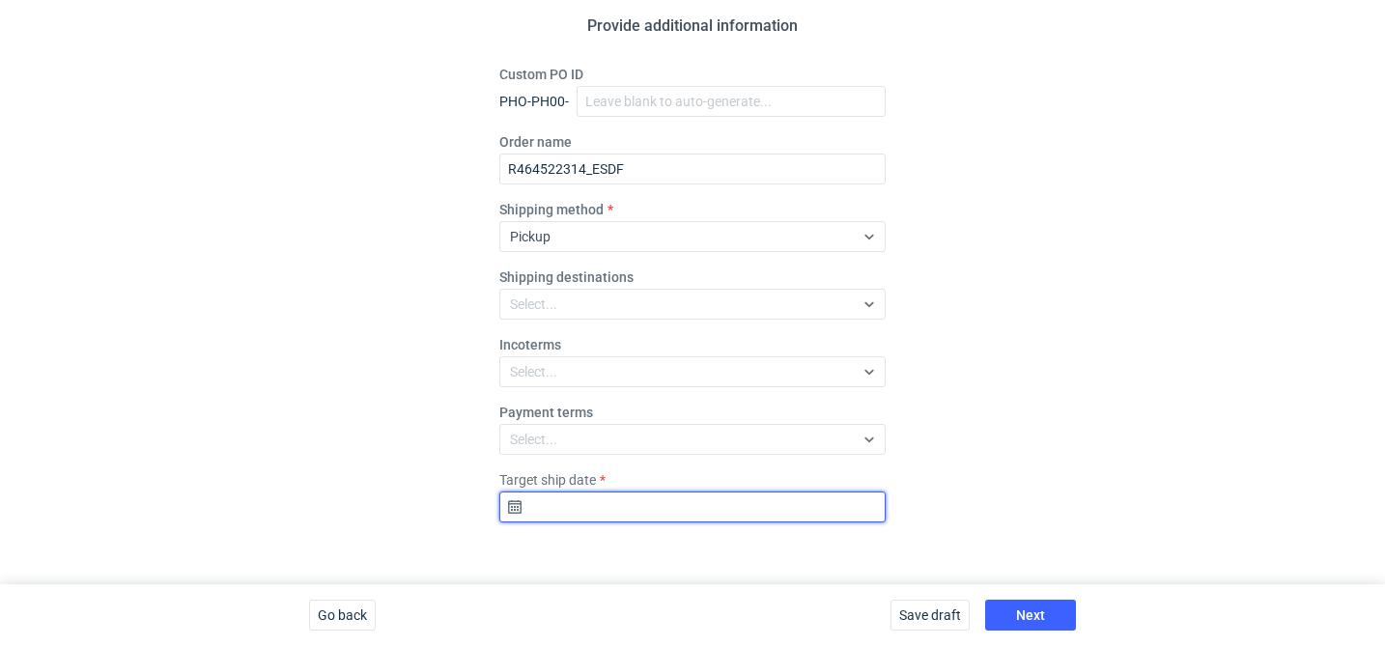
click at [701, 514] on input "Target ship date" at bounding box center [692, 507] width 386 height 31
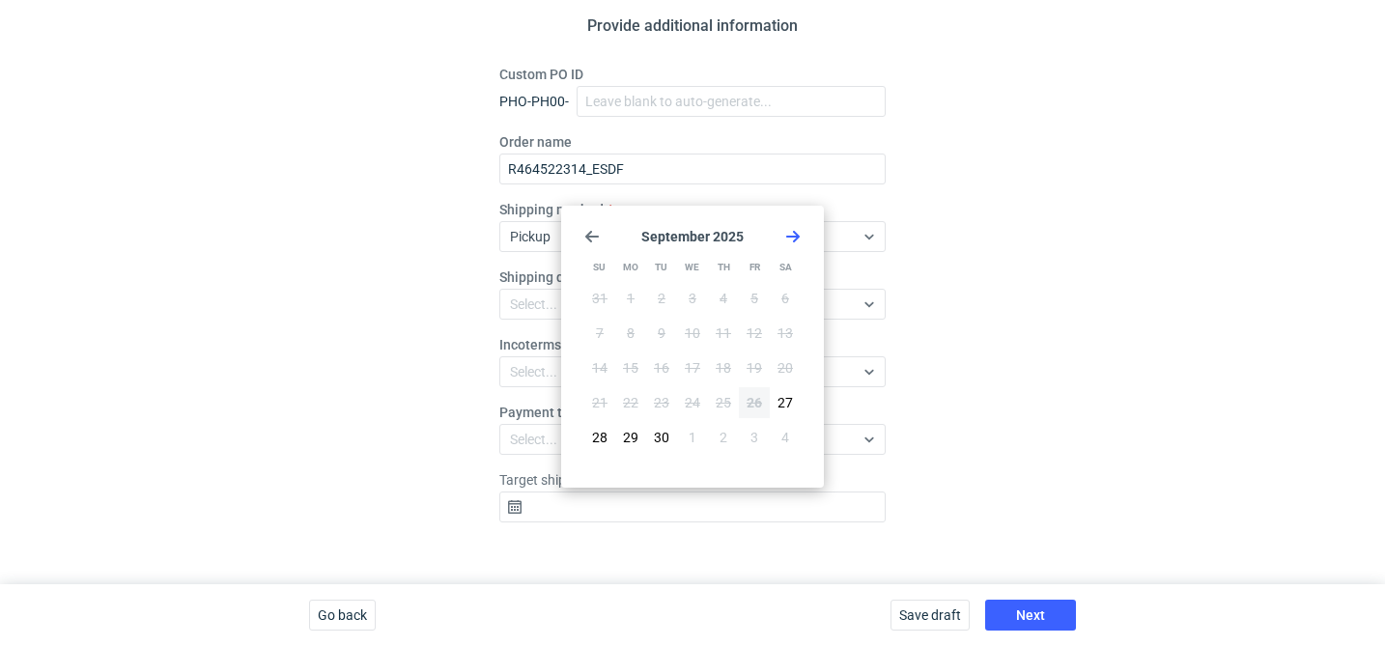
click at [800, 235] on icon "Go forward 1 month" at bounding box center [792, 236] width 15 height 15
click at [758, 373] on span "17" at bounding box center [754, 367] width 15 height 19
type input "2025-10-17"
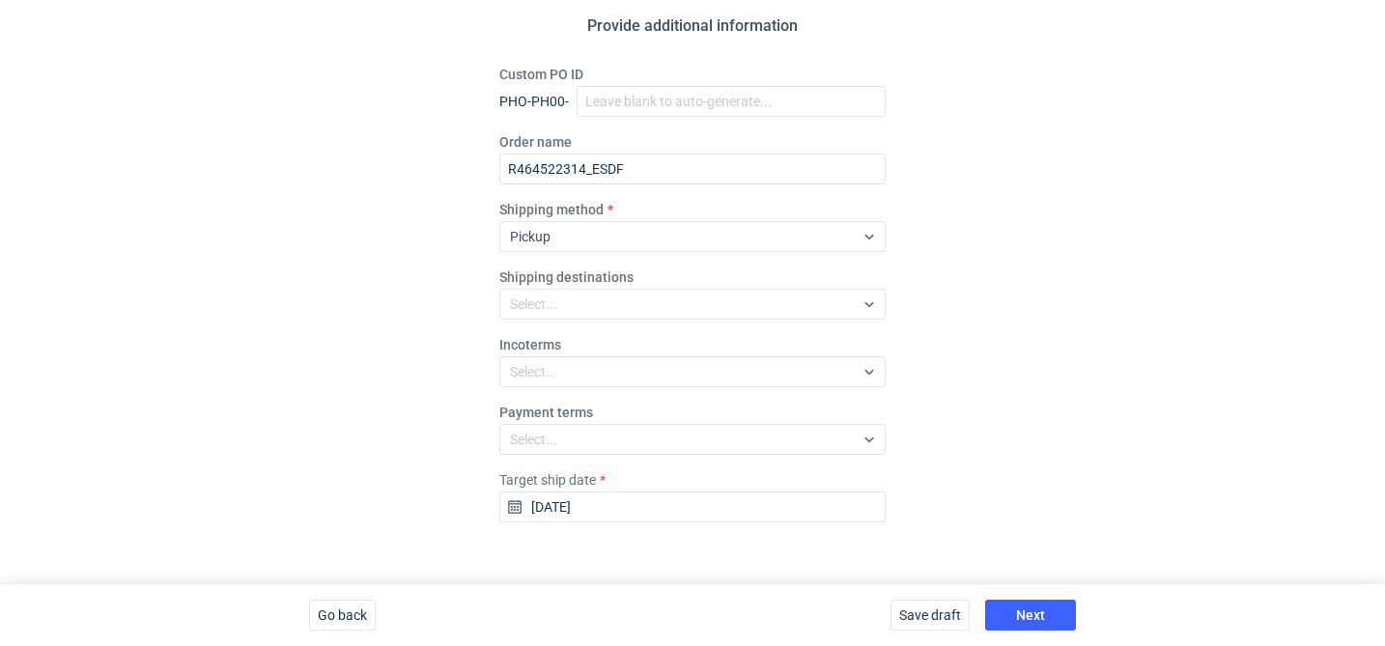
click at [1047, 598] on div "Save draft Next" at bounding box center [983, 615] width 201 height 62
click at [1051, 621] on button "Next" at bounding box center [1030, 615] width 91 height 31
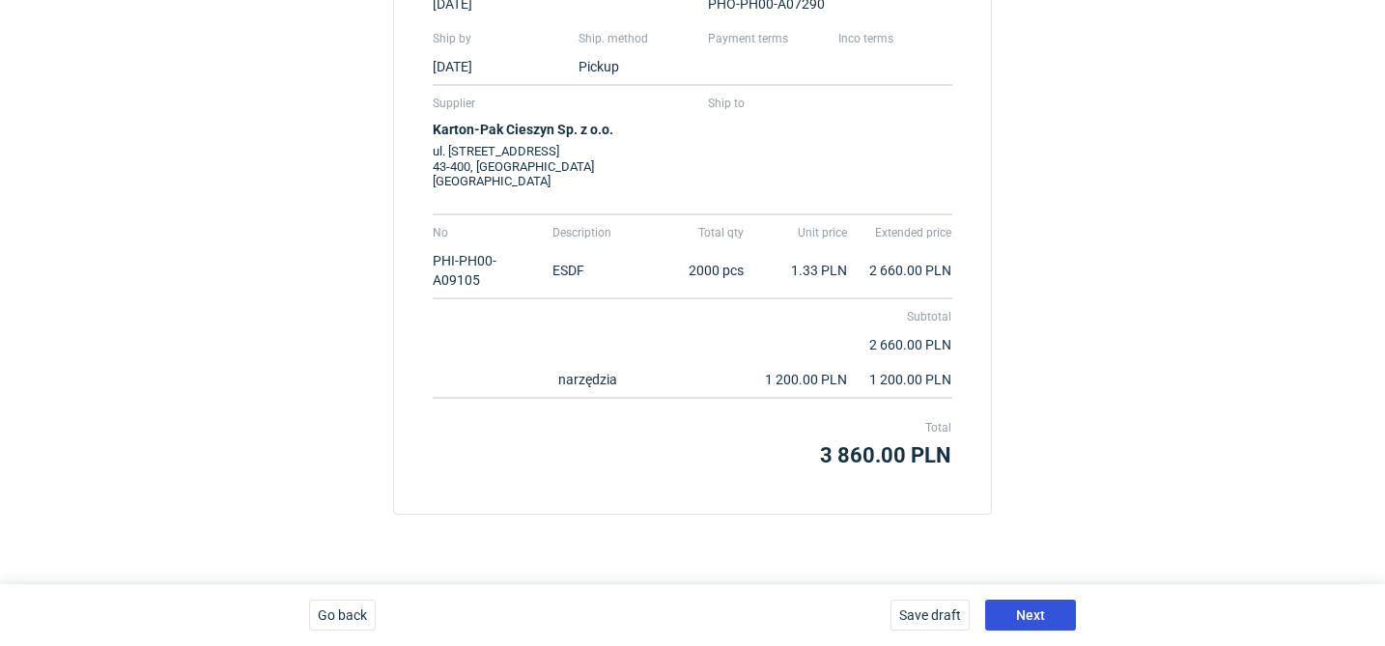
click at [1051, 622] on button "Next" at bounding box center [1030, 615] width 91 height 31
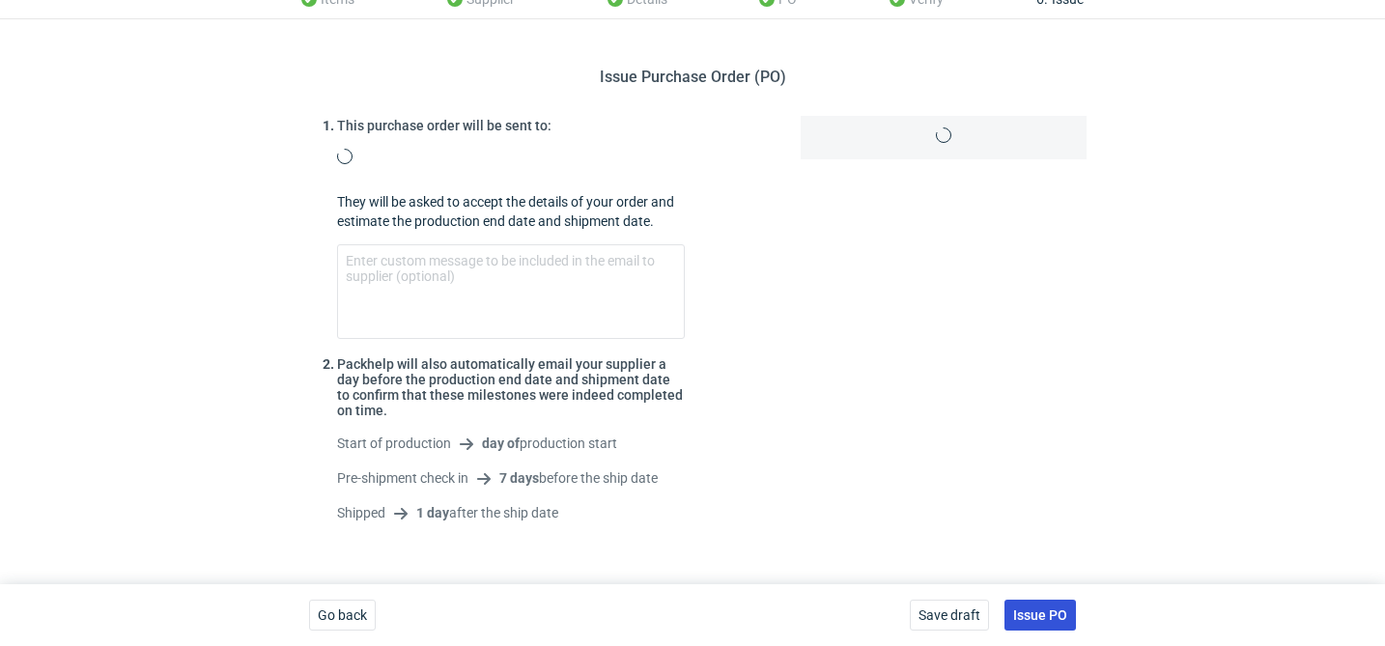
scroll to position [149, 0]
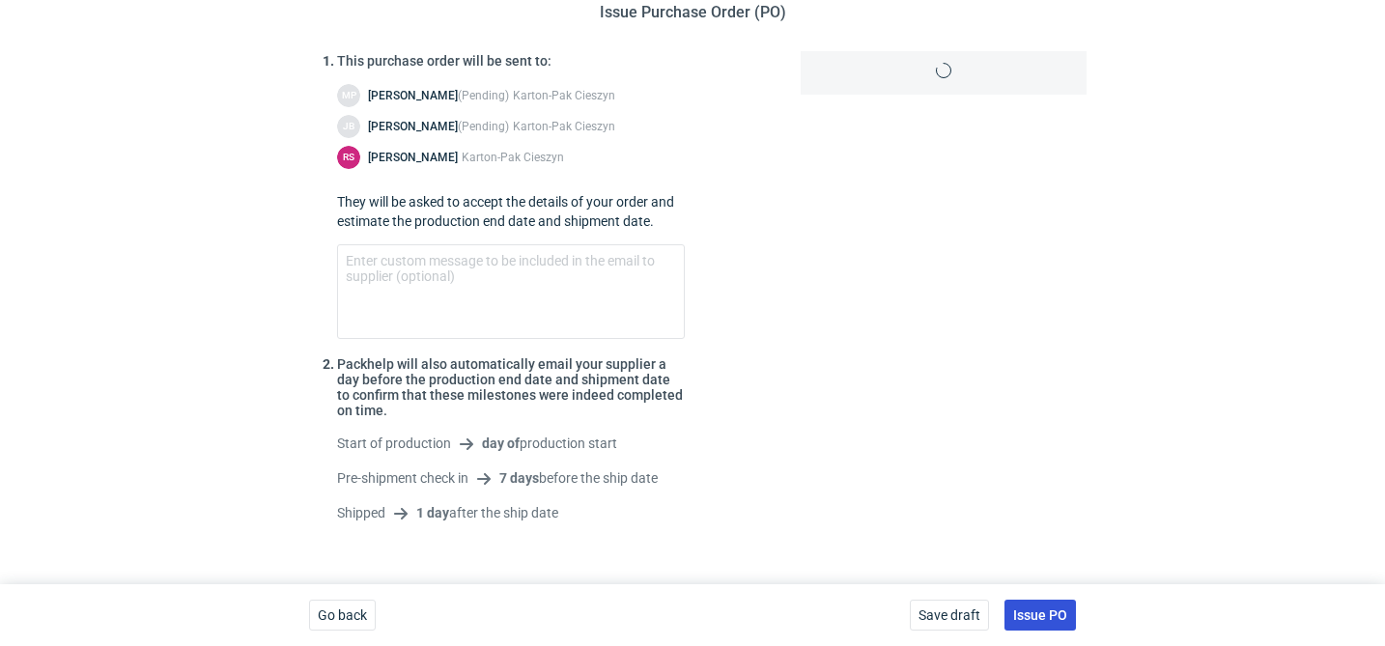
click at [1051, 621] on span "Issue PO" at bounding box center [1040, 616] width 54 height 14
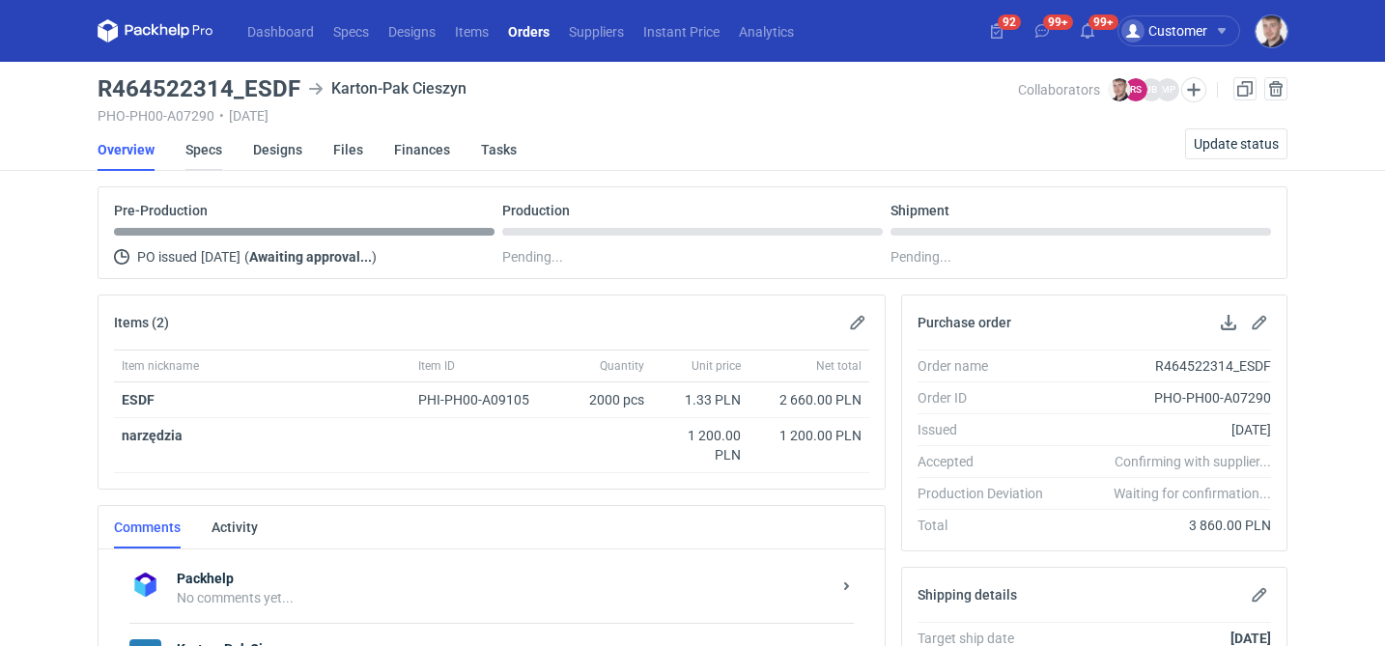
click at [211, 156] on link "Specs" at bounding box center [203, 149] width 37 height 43
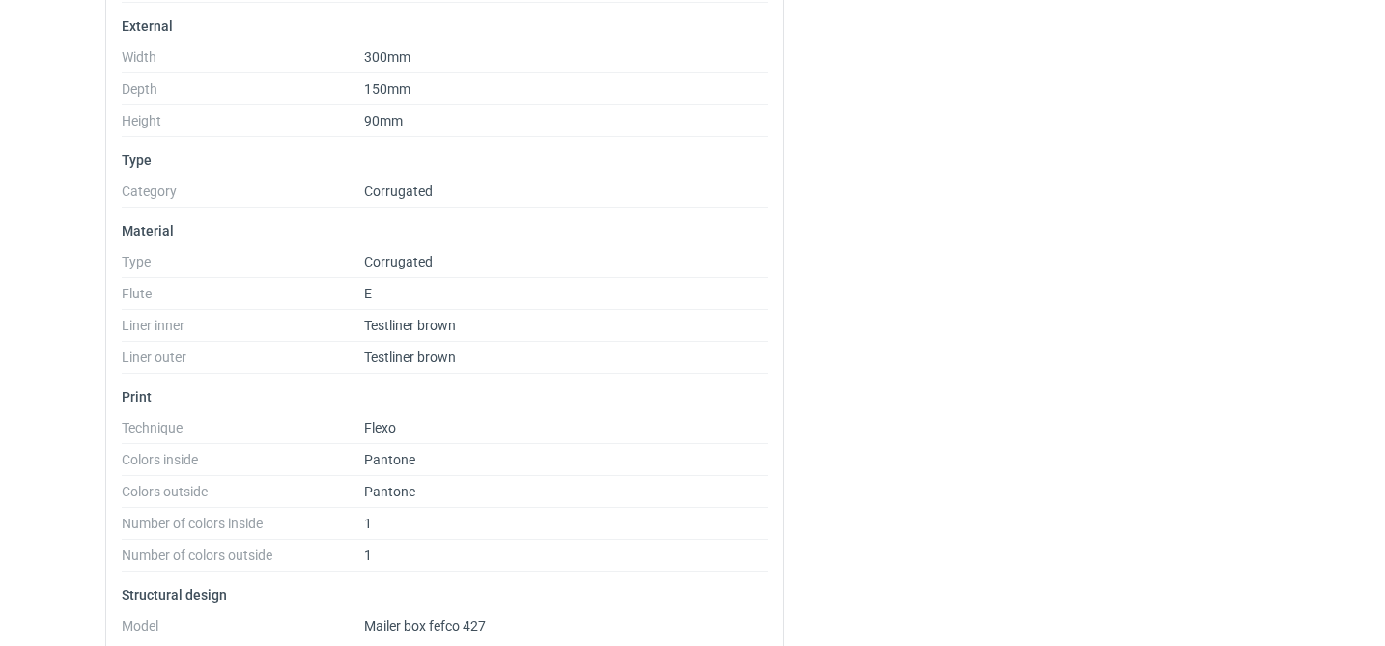
scroll to position [470, 0]
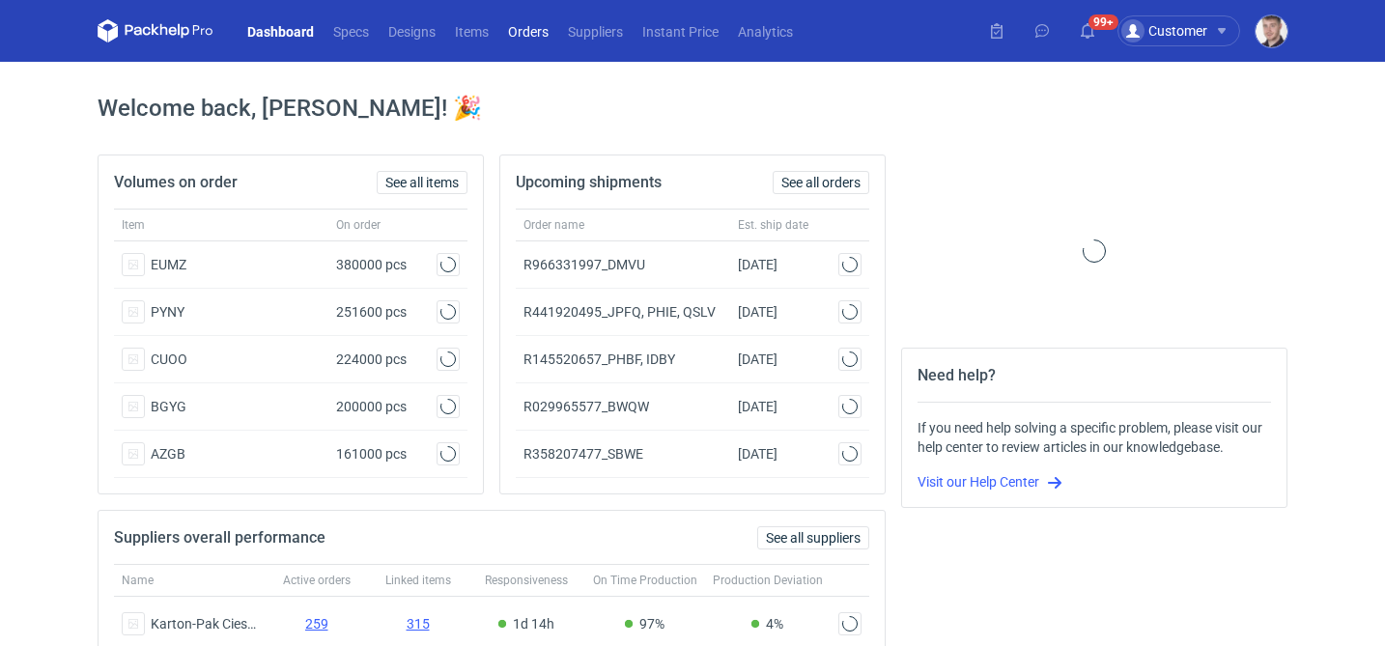
click at [533, 28] on link "Orders" at bounding box center [528, 30] width 60 height 23
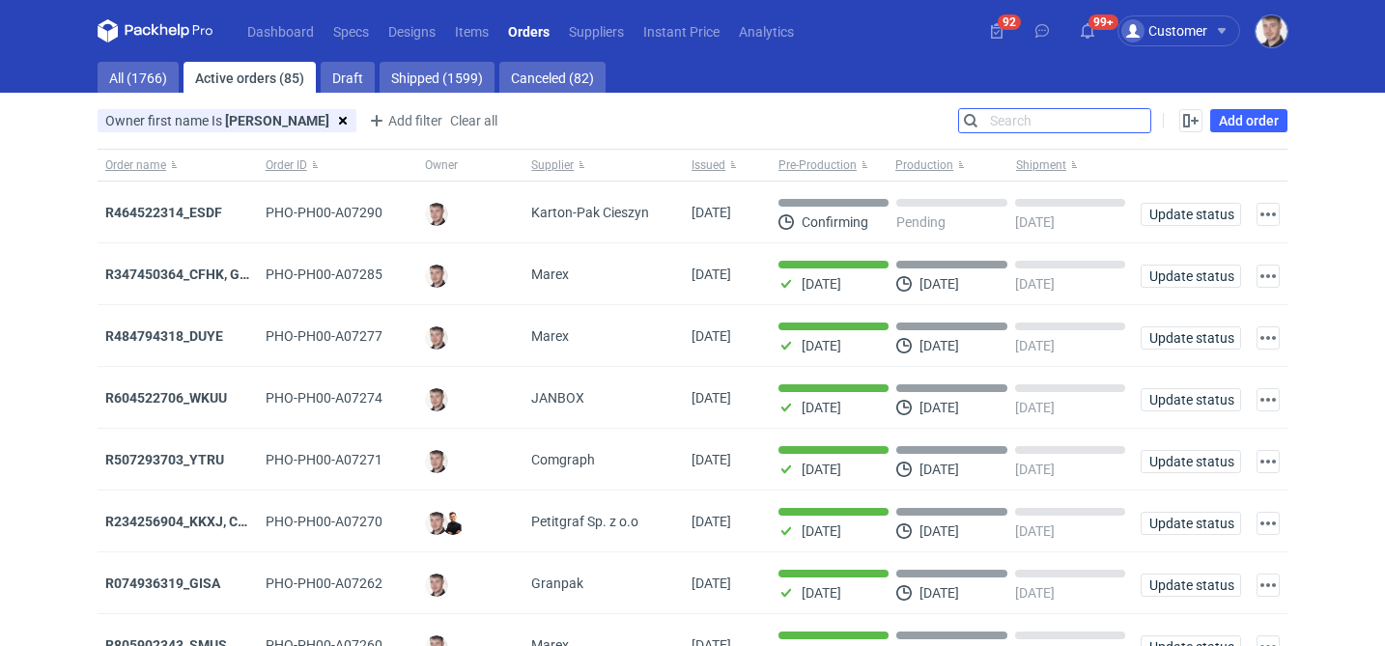
click at [1133, 128] on input "Search" at bounding box center [1054, 120] width 191 height 23
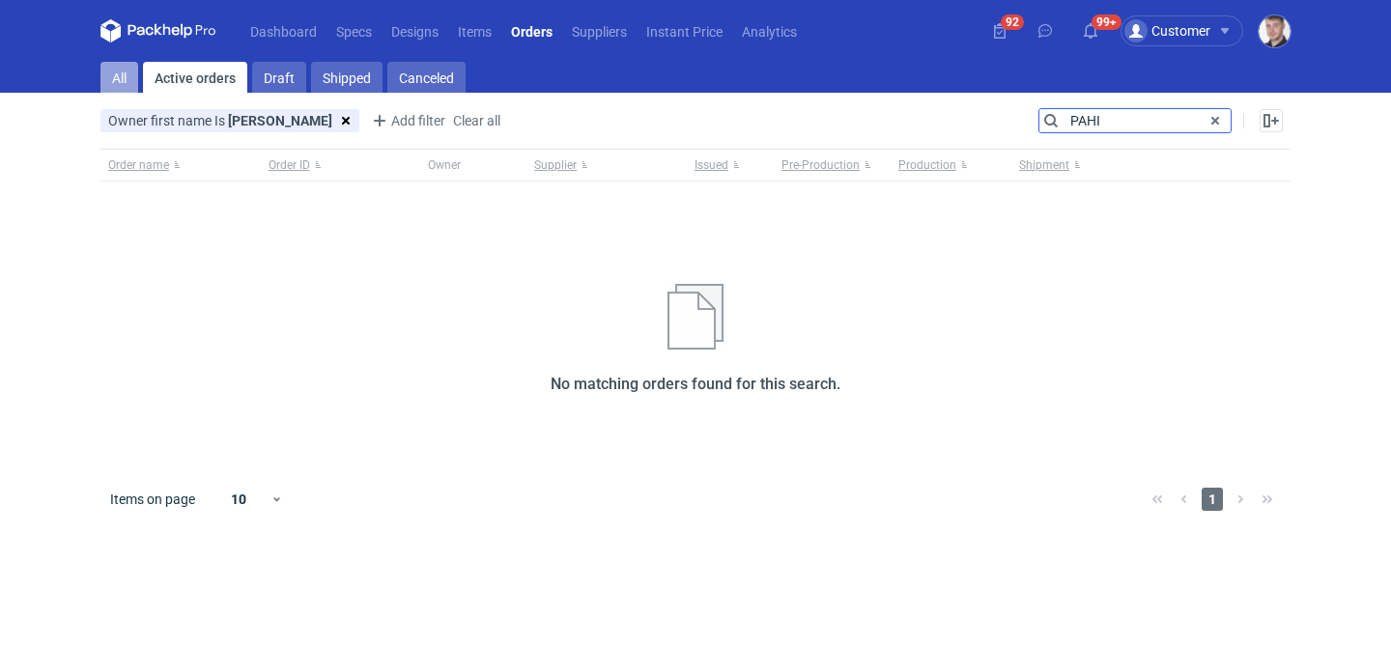
type input "PAHI"
click at [127, 79] on link "All" at bounding box center [119, 77] width 38 height 31
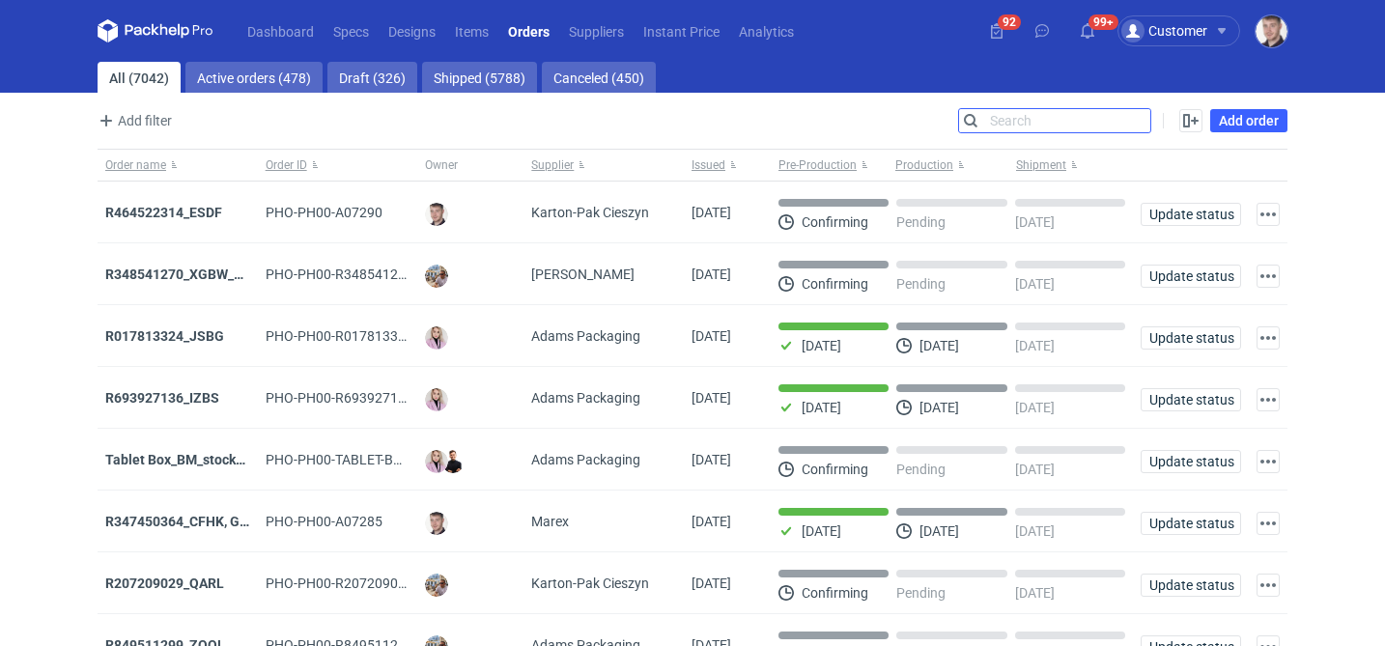
click at [1025, 121] on input "Search" at bounding box center [1054, 120] width 191 height 23
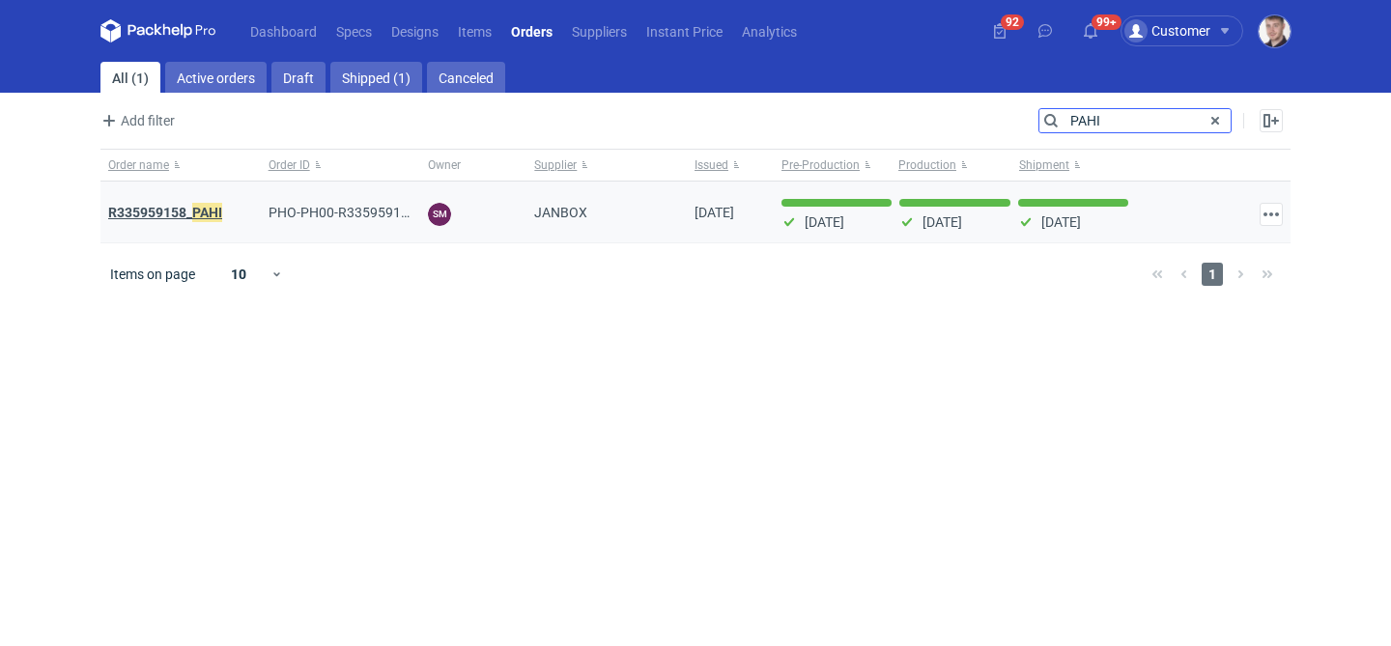
type input "PAHI"
click at [202, 213] on em "PAHI" at bounding box center [207, 212] width 30 height 21
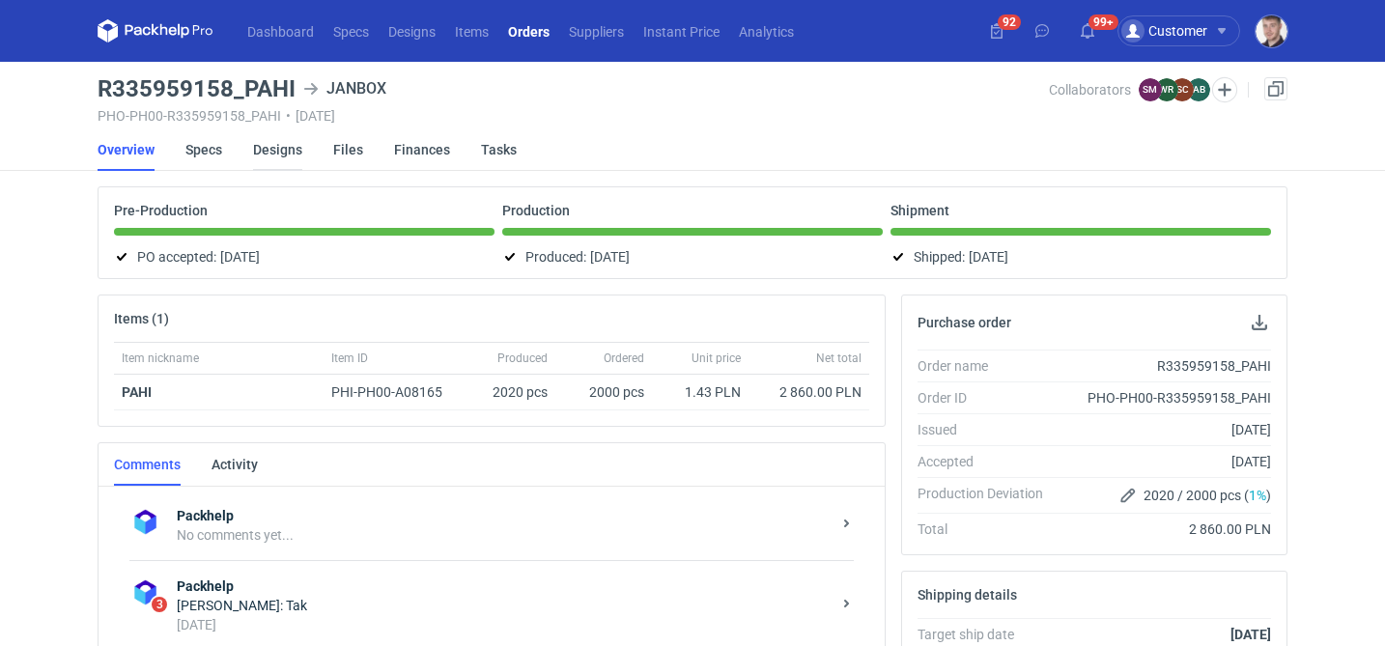
click at [278, 156] on link "Designs" at bounding box center [277, 149] width 49 height 43
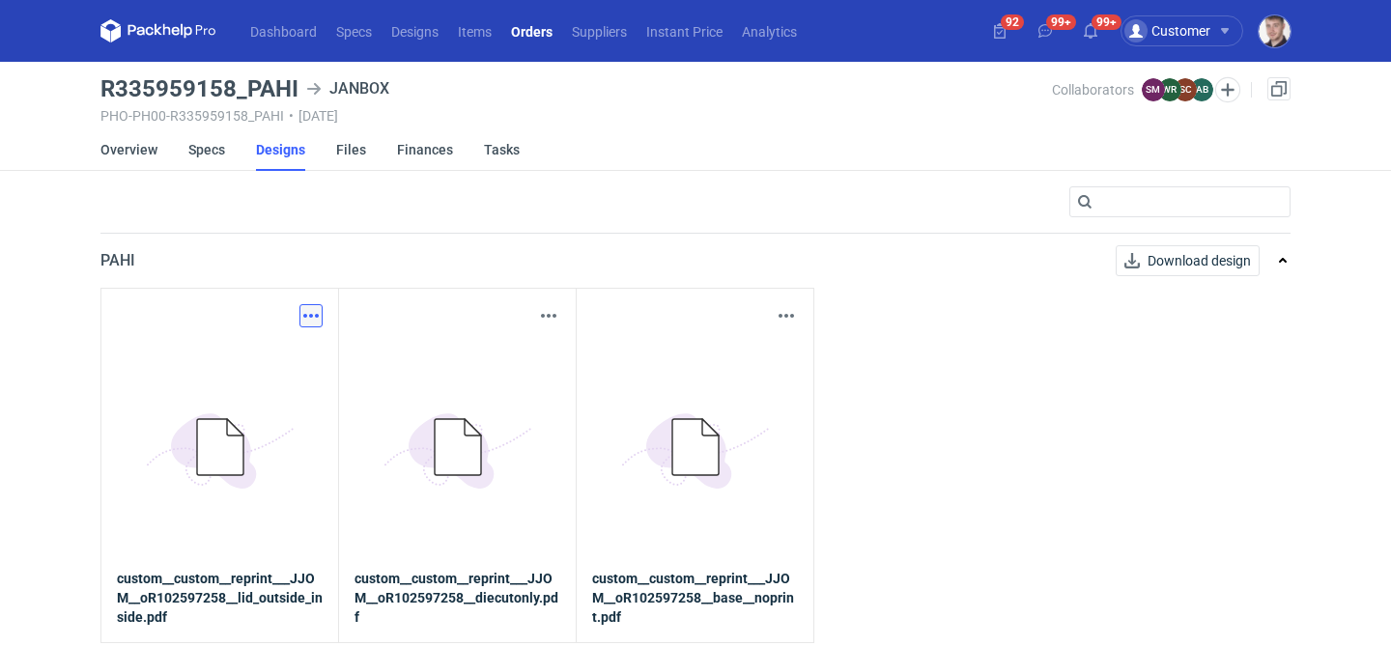
click at [312, 316] on button "button" at bounding box center [310, 315] width 23 height 23
click at [278, 348] on link "Download design part" at bounding box center [226, 358] width 178 height 31
click at [549, 311] on button "button" at bounding box center [548, 315] width 23 height 23
click at [502, 352] on link "Download design part" at bounding box center [464, 358] width 178 height 31
click at [782, 317] on button "button" at bounding box center [786, 315] width 23 height 23
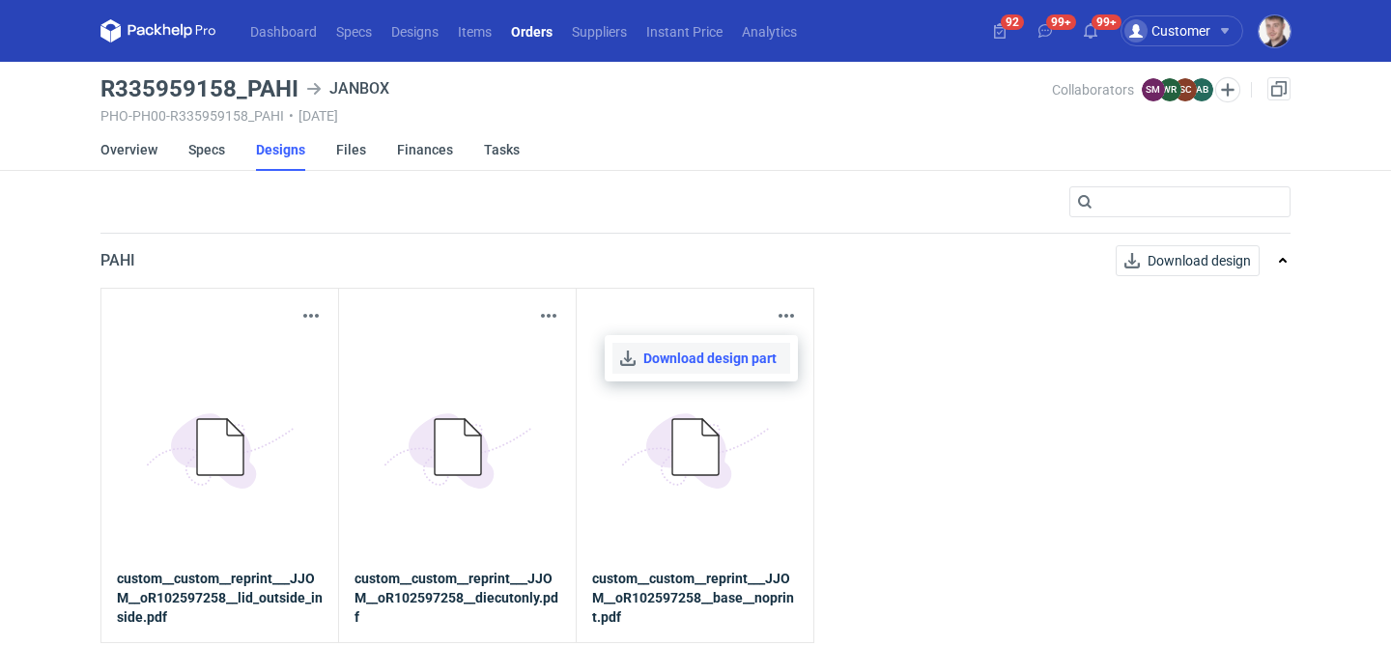
click at [721, 348] on link "Download design part" at bounding box center [701, 358] width 178 height 31
click at [197, 149] on link "Specs" at bounding box center [206, 149] width 37 height 43
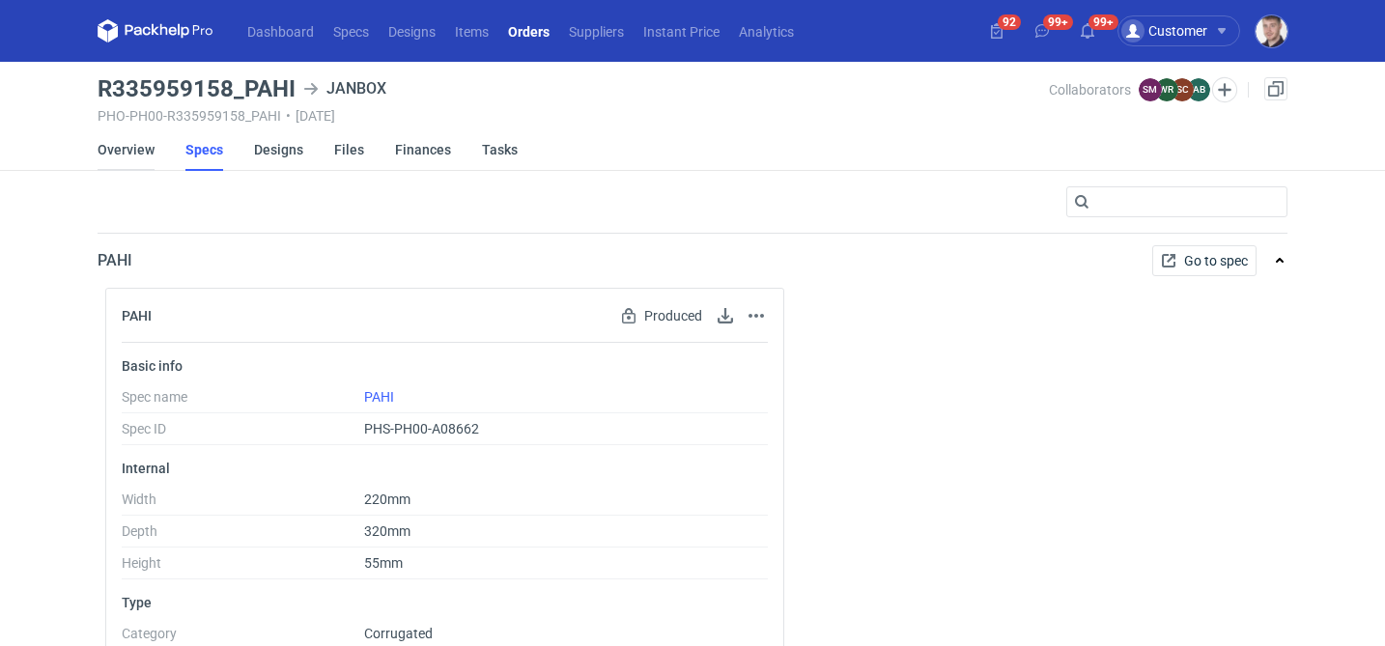
click at [128, 151] on link "Overview" at bounding box center [126, 149] width 57 height 43
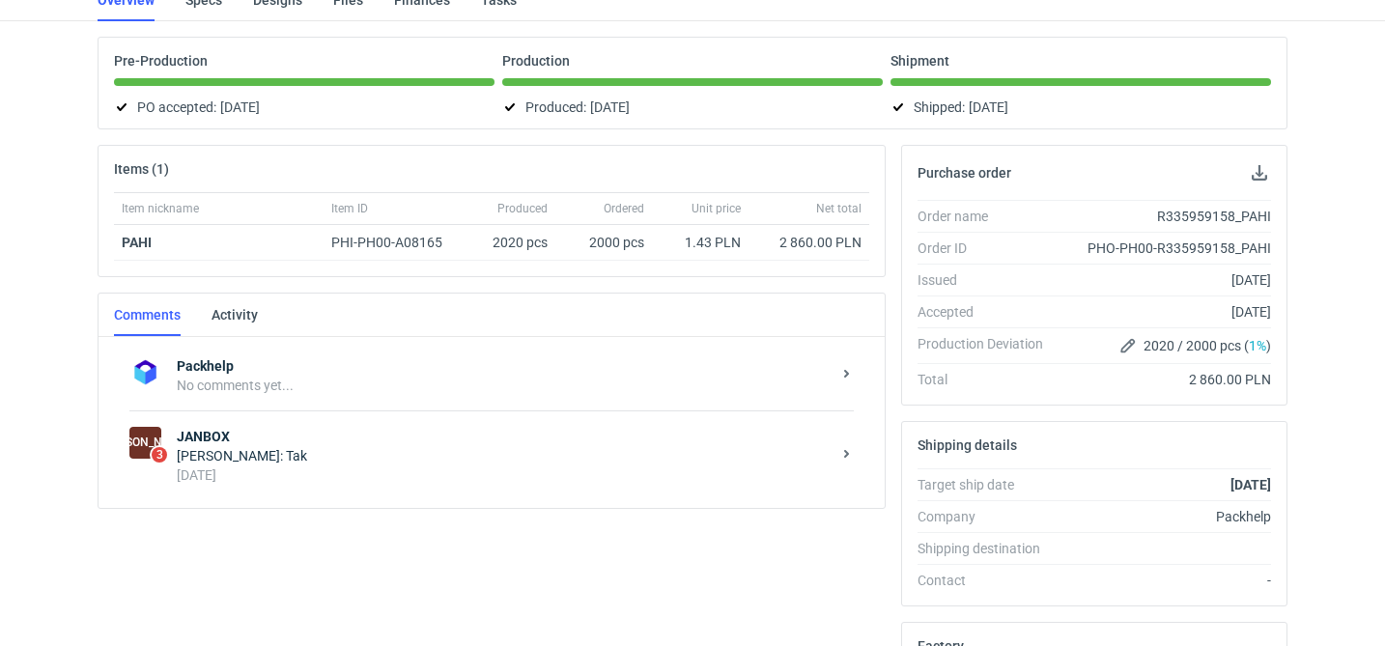
scroll to position [185, 0]
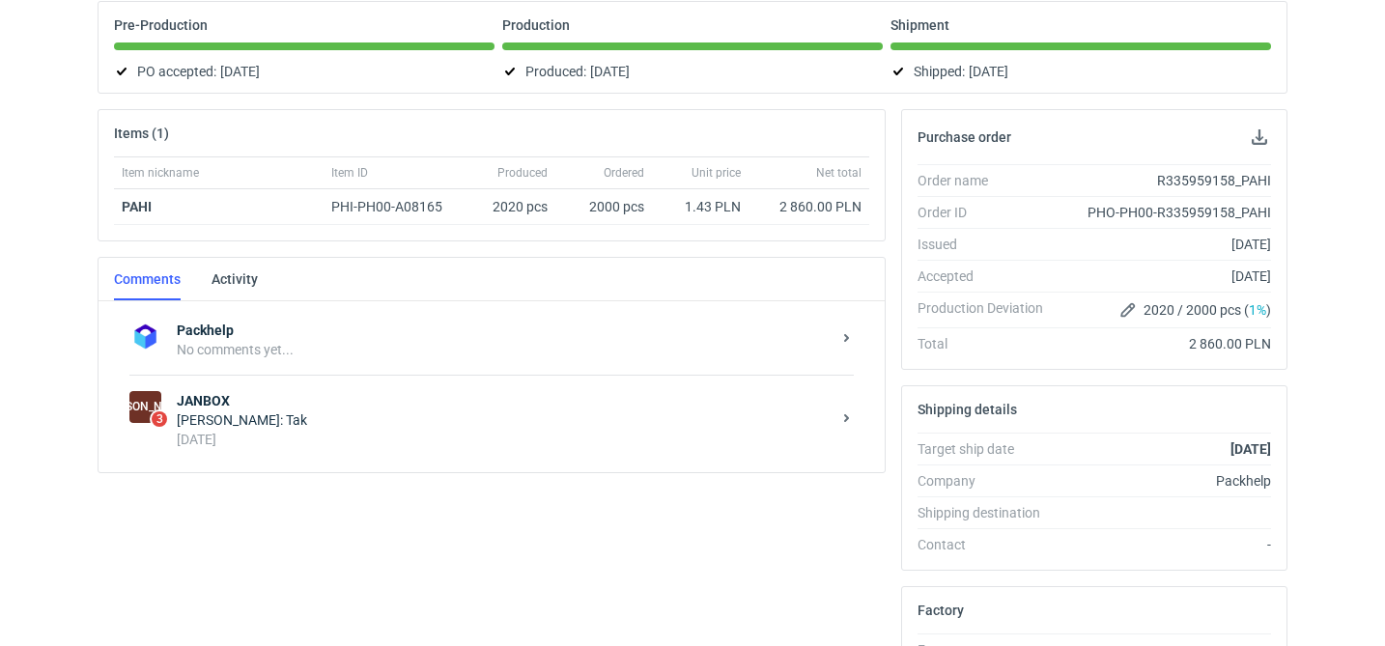
click at [304, 415] on div "Sylwia Cichórz: Tak" at bounding box center [504, 420] width 654 height 19
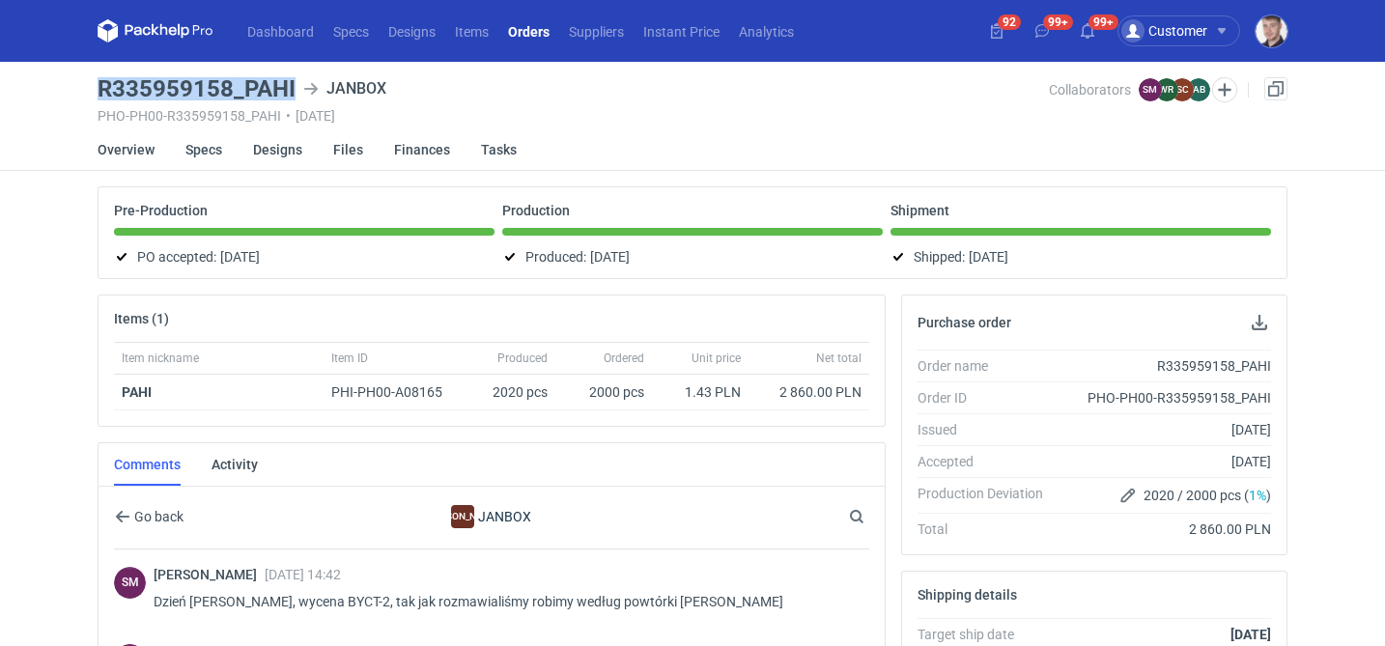
drag, startPoint x: 98, startPoint y: 85, endPoint x: 297, endPoint y: 78, distance: 199.1
click at [297, 78] on div "R335959158_PAHI JANBOX" at bounding box center [574, 88] width 952 height 23
copy h3 "R335959158_PAHI"
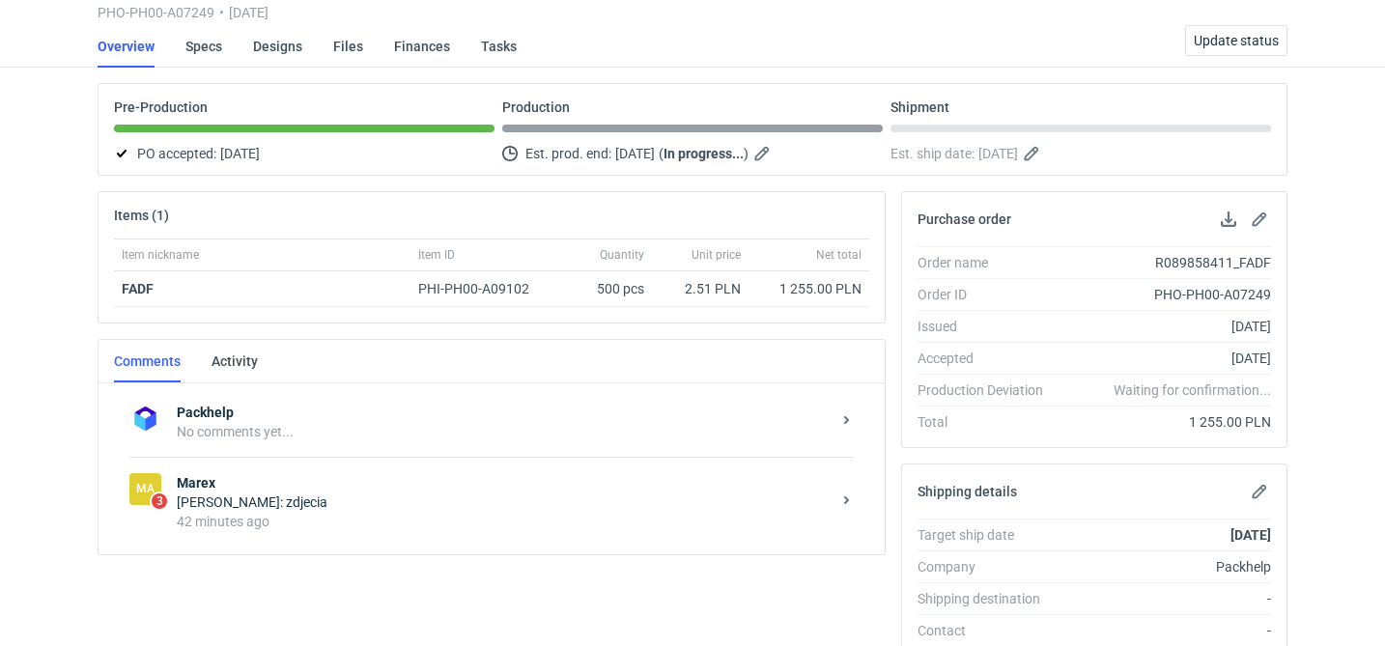
click at [428, 509] on div "[PERSON_NAME]: zdjecia" at bounding box center [504, 502] width 654 height 19
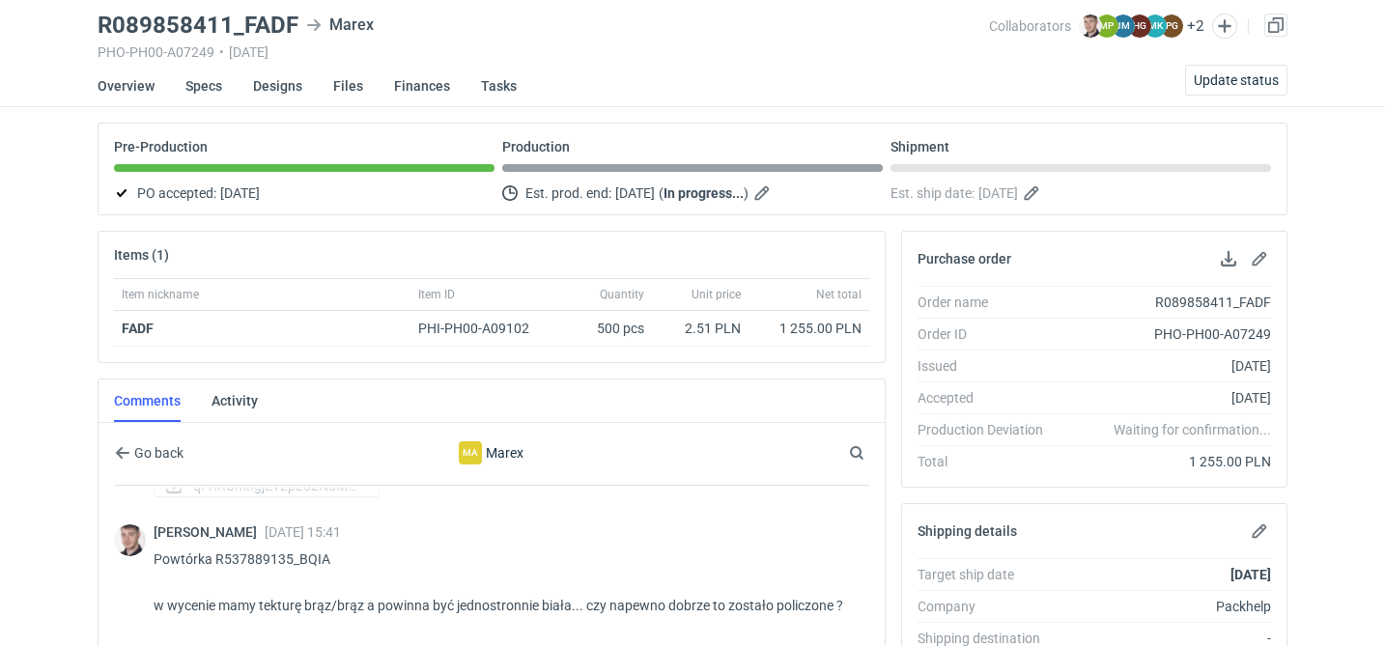
scroll to position [43, 0]
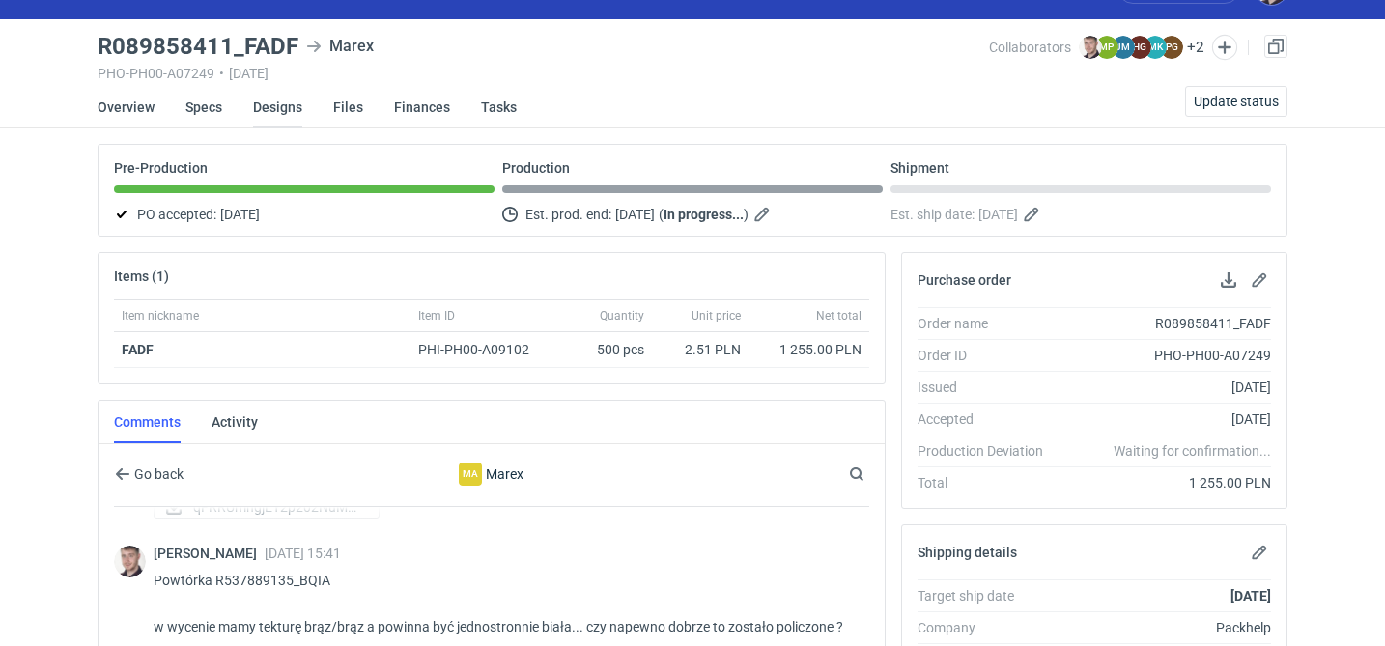
click at [253, 110] on link "Designs" at bounding box center [277, 107] width 49 height 43
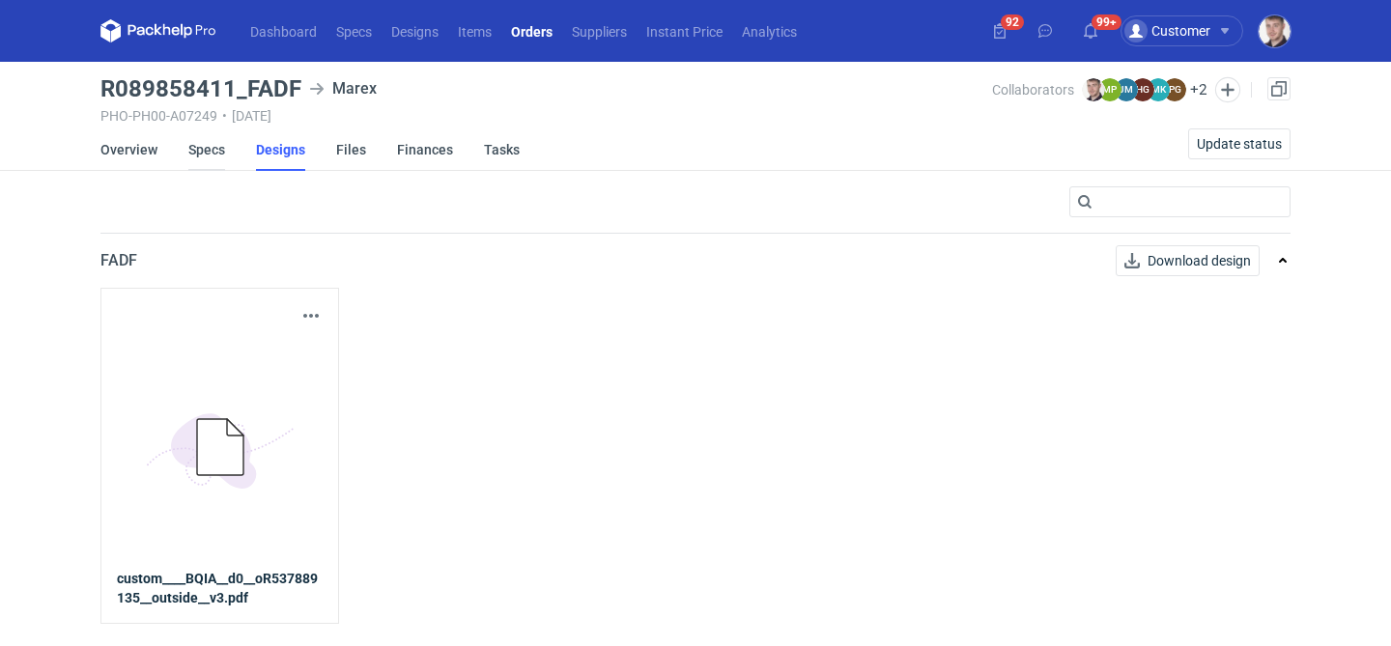
click at [194, 153] on link "Specs" at bounding box center [206, 149] width 37 height 43
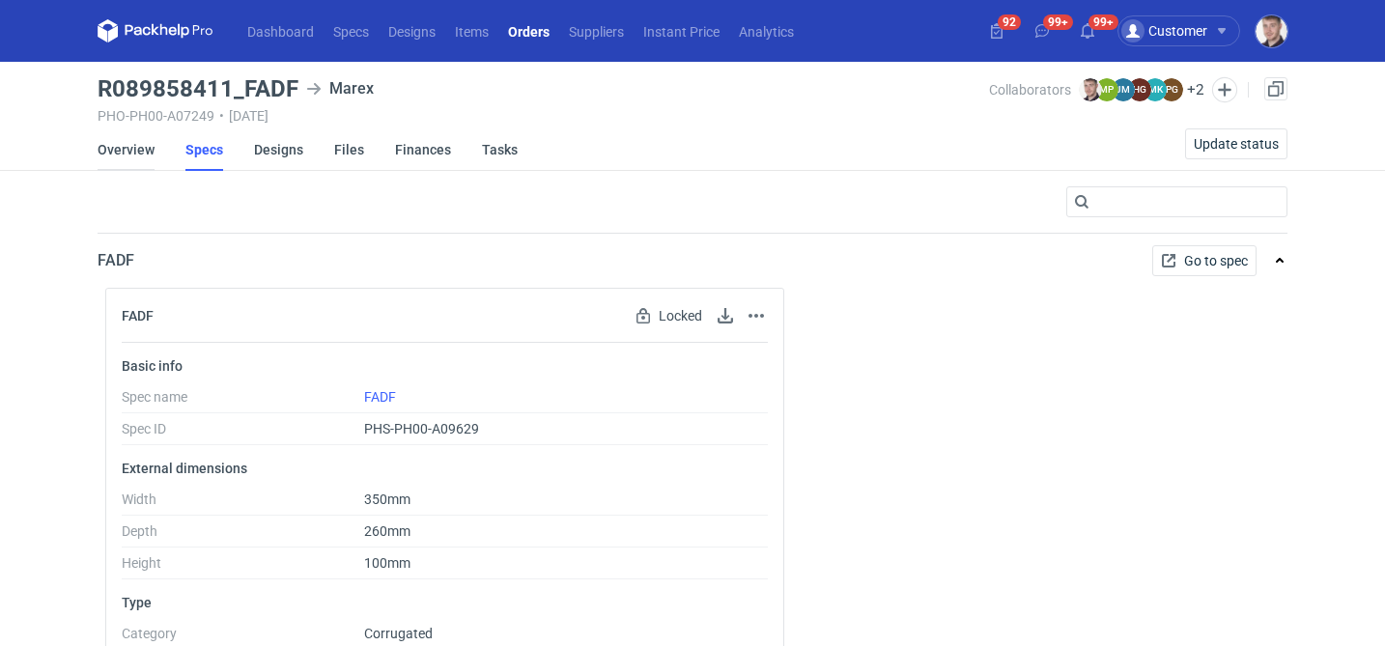
click at [136, 152] on link "Overview" at bounding box center [126, 149] width 57 height 43
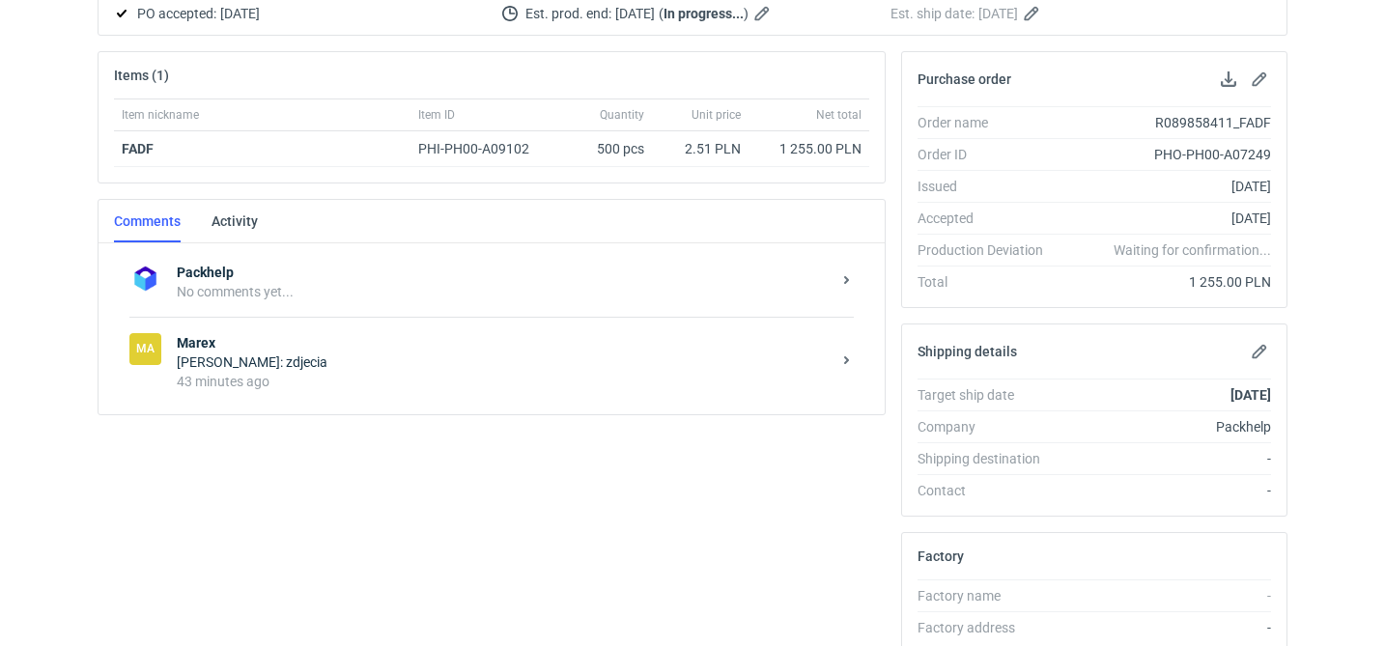
click at [410, 335] on strong "Marex" at bounding box center [504, 342] width 654 height 19
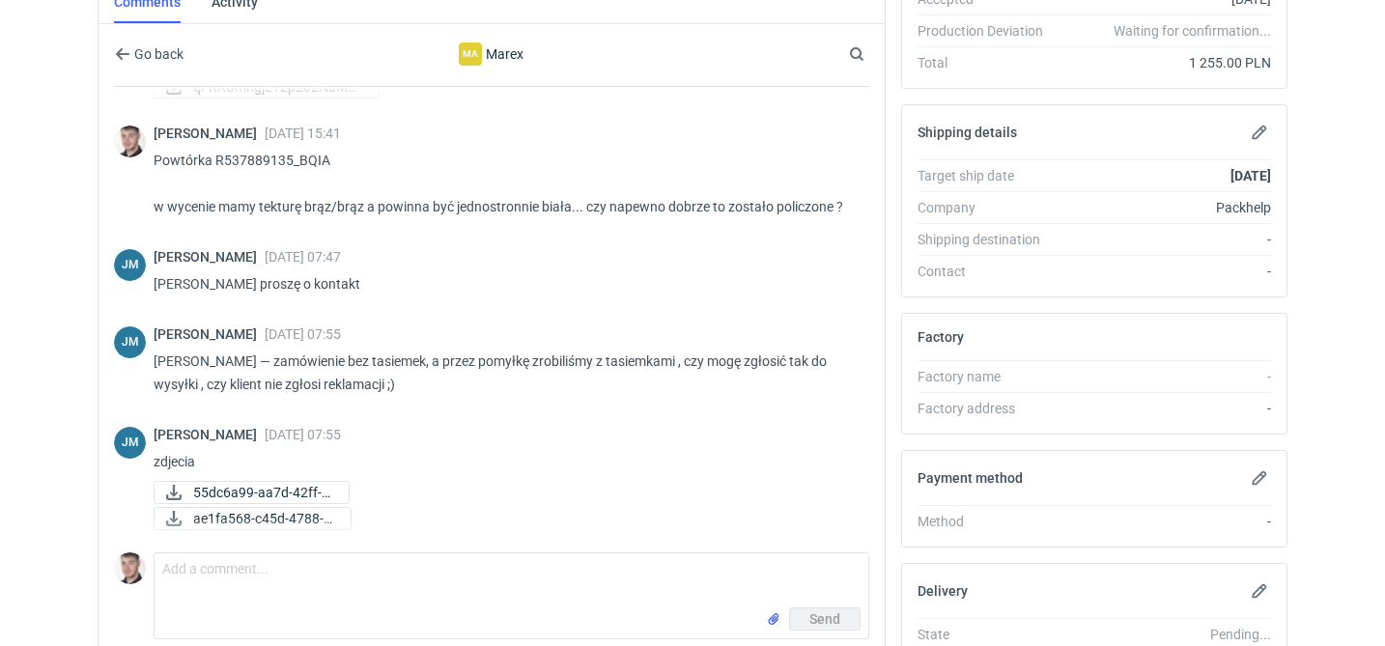
scroll to position [479, 0]
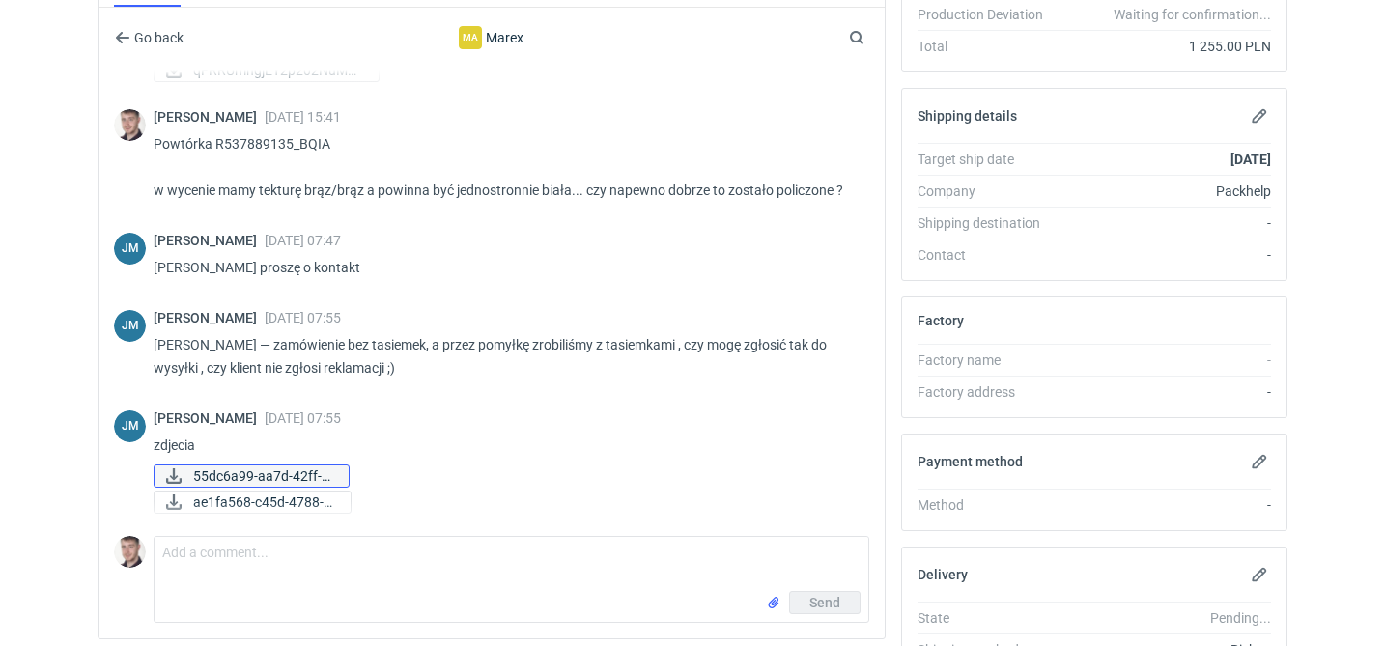
click at [289, 469] on span "55dc6a99-aa7d-42ff-a..." at bounding box center [263, 476] width 140 height 21
click at [281, 507] on span "ae1fa568-c45d-4788-8..." at bounding box center [264, 502] width 142 height 21
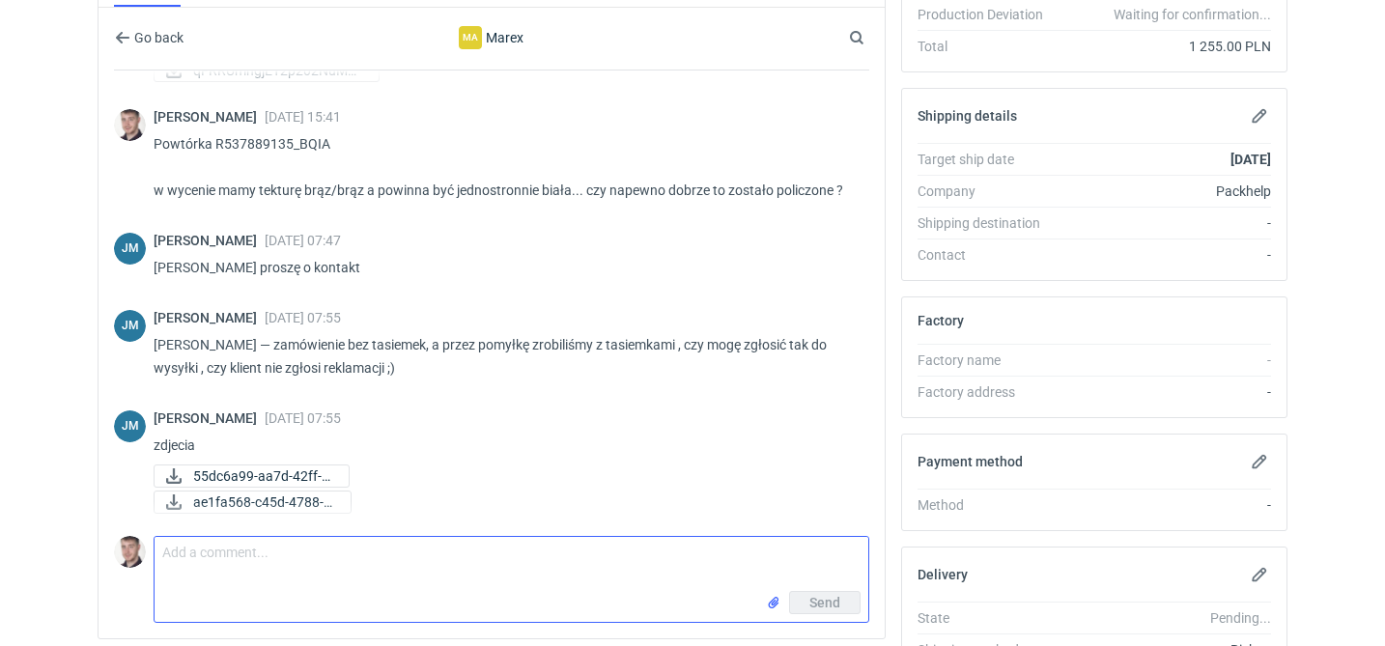
click at [304, 542] on textarea "Comment message" at bounding box center [512, 564] width 714 height 54
type textarea "sprawdzimy z klientem i dam znać Pani Asiu"
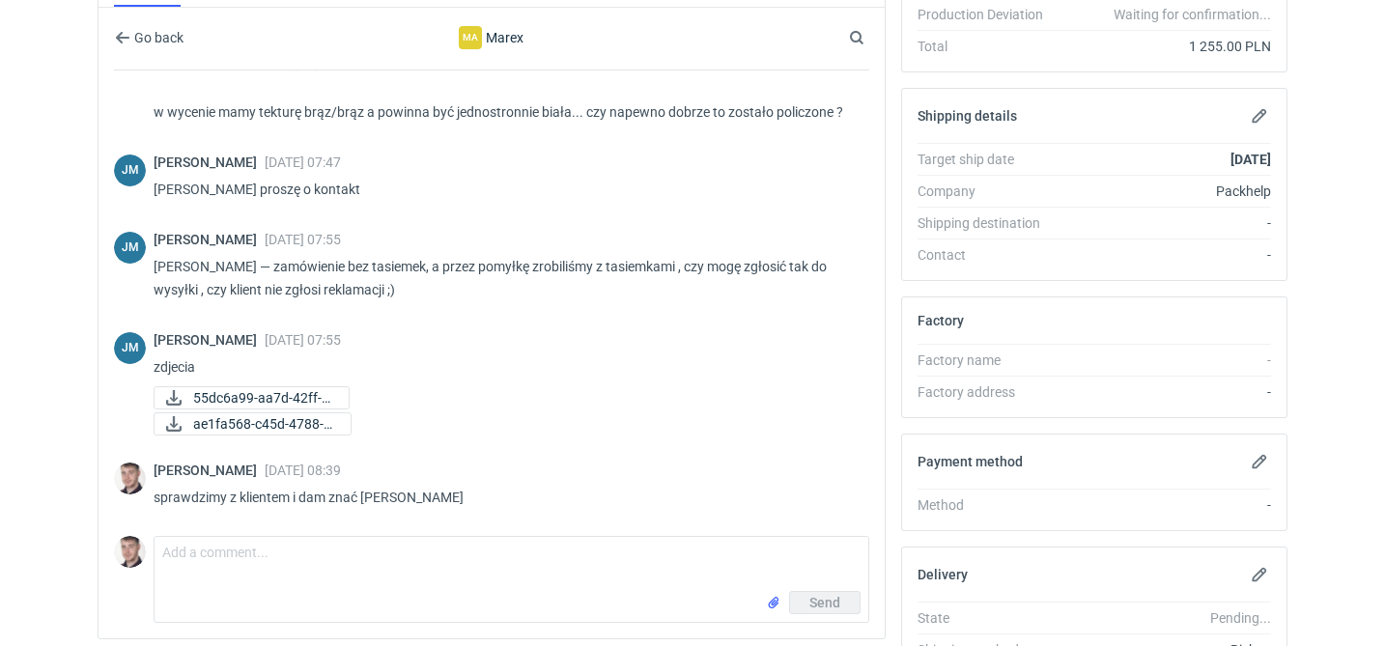
scroll to position [160, 0]
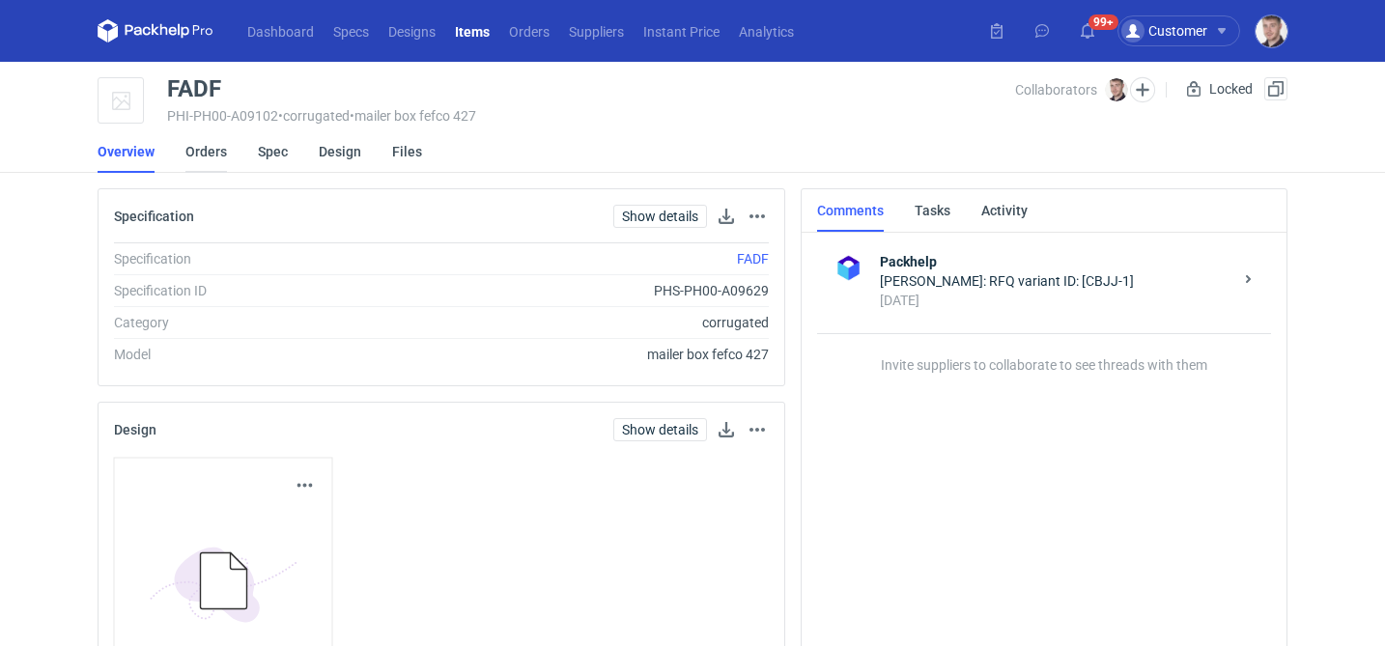
click at [219, 160] on link "Orders" at bounding box center [206, 151] width 42 height 43
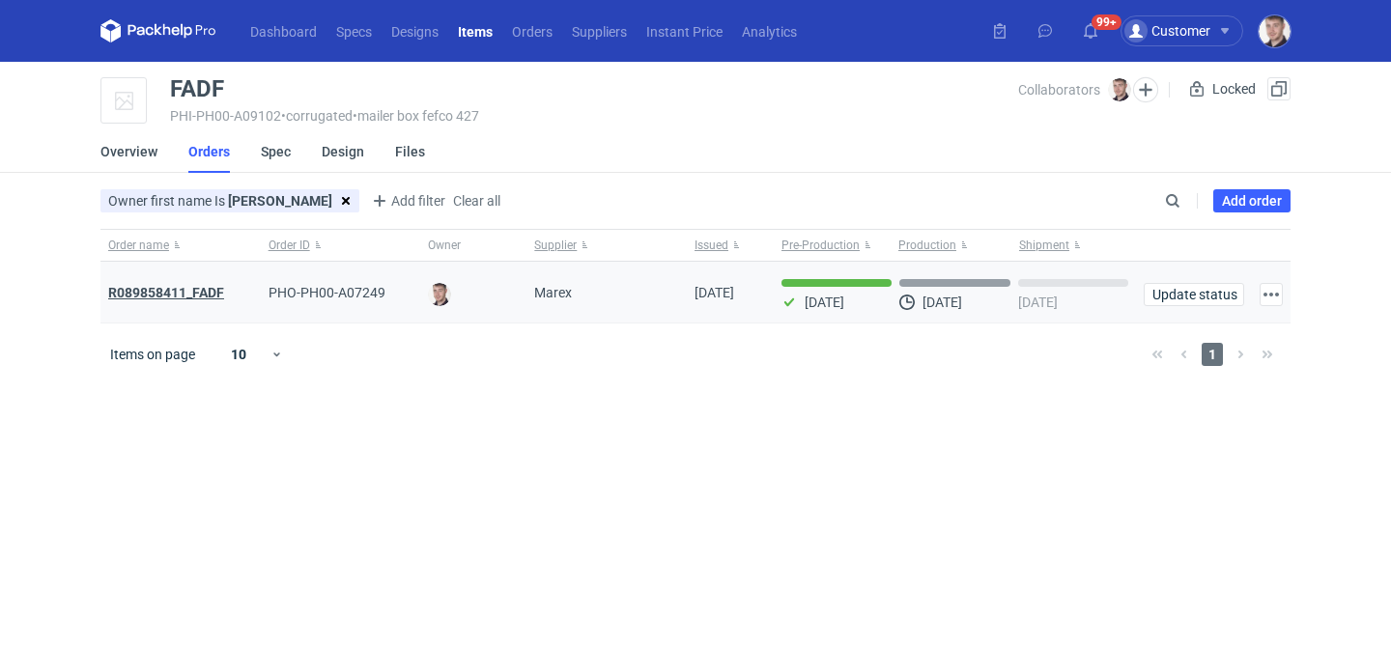
click at [175, 295] on strong "R089858411_FADF" at bounding box center [166, 292] width 116 height 15
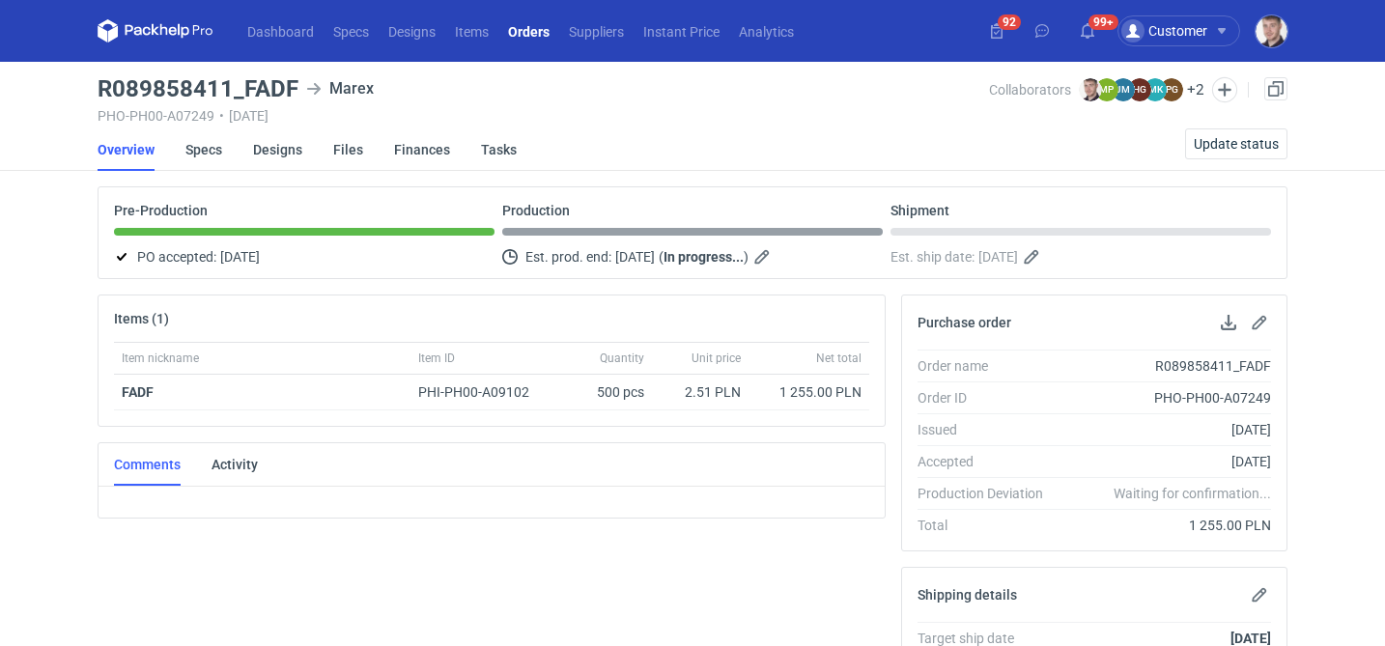
scroll to position [59, 0]
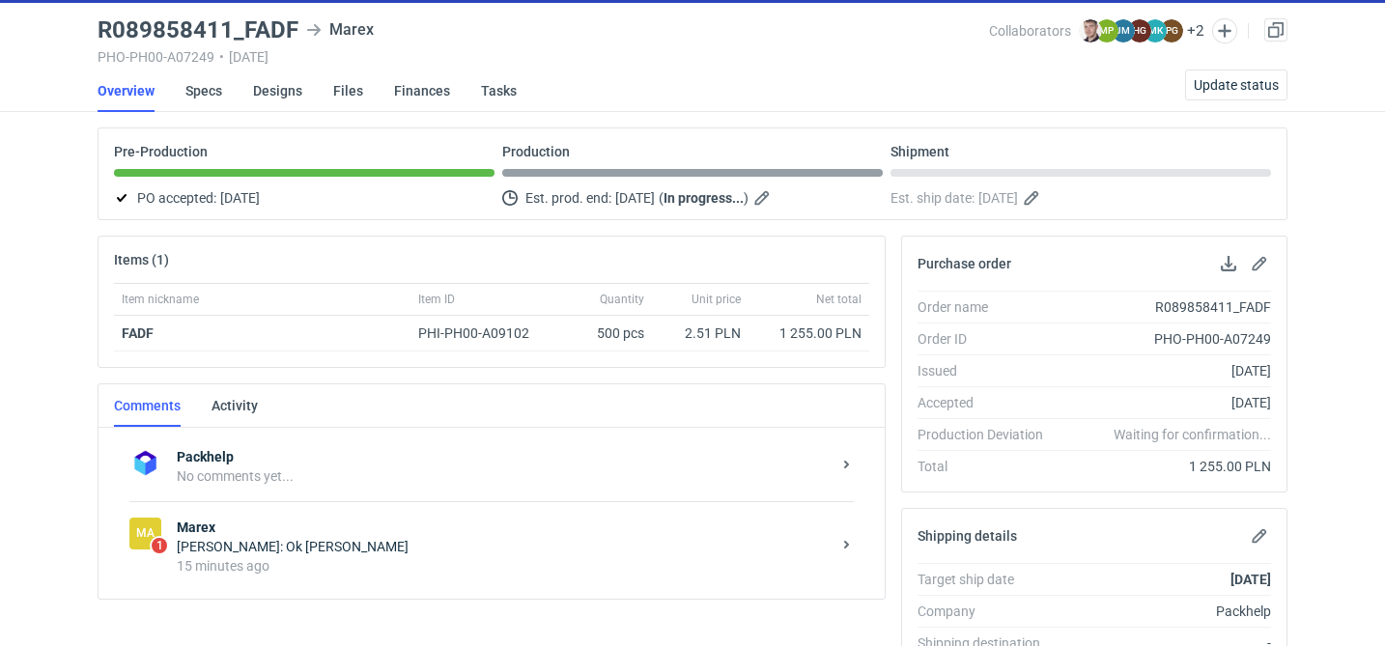
click at [366, 534] on strong "Marex" at bounding box center [504, 527] width 654 height 19
